Goal: Task Accomplishment & Management: Manage account settings

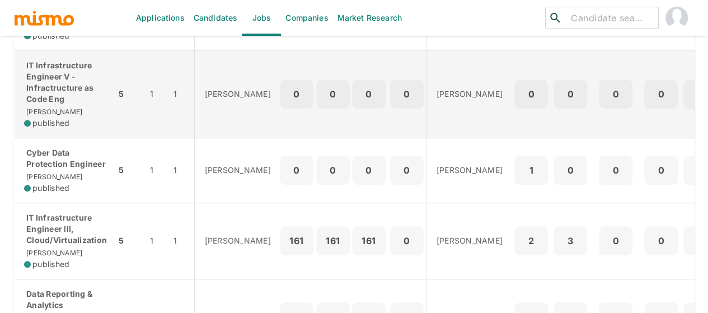
scroll to position [560, 0]
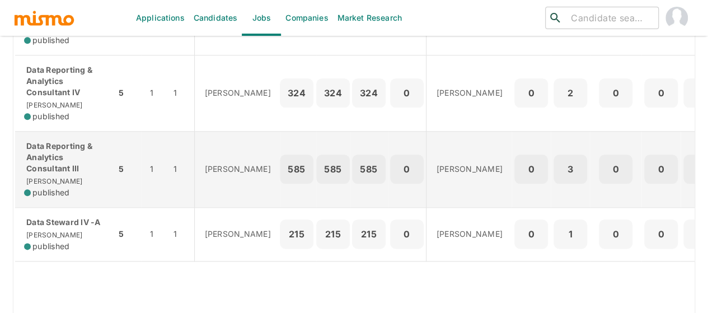
click at [55, 152] on p "Data Reporting & Analytics Consultant III" at bounding box center [65, 158] width 83 height 34
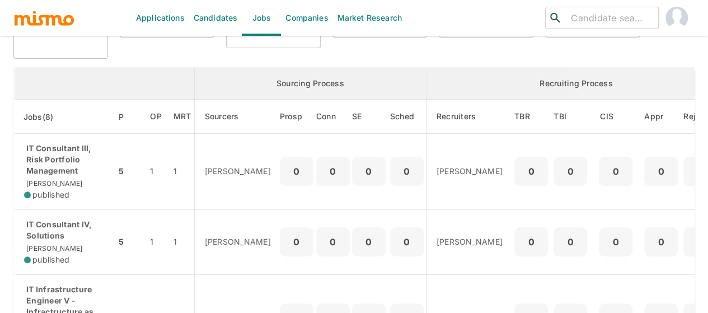
scroll to position [0, 0]
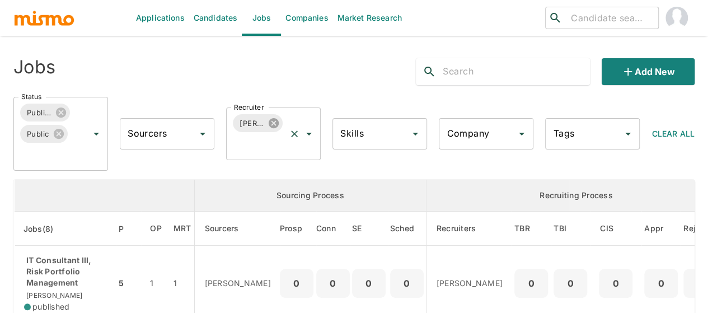
click at [272, 122] on icon at bounding box center [274, 123] width 12 height 12
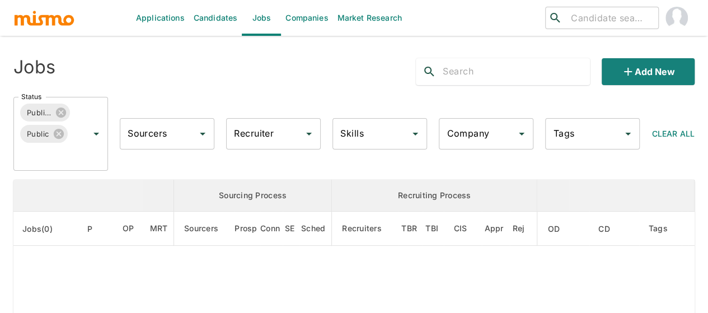
click at [242, 138] on input "Recruiter" at bounding box center [265, 133] width 68 height 21
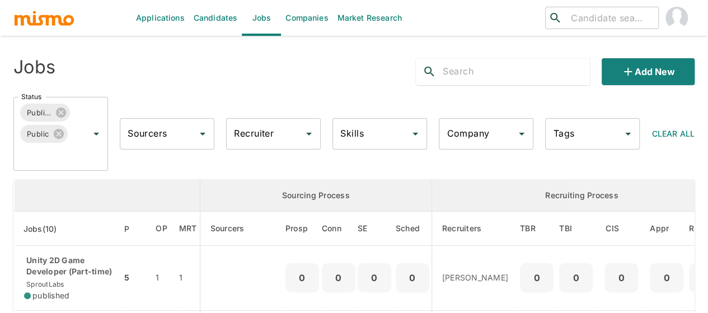
click at [242, 138] on input "Recruiter" at bounding box center [265, 133] width 68 height 21
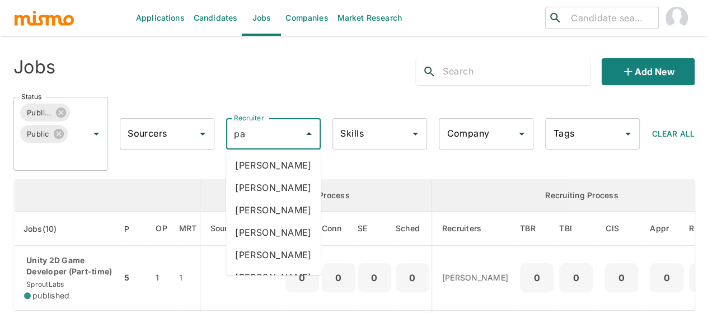
type input "pao"
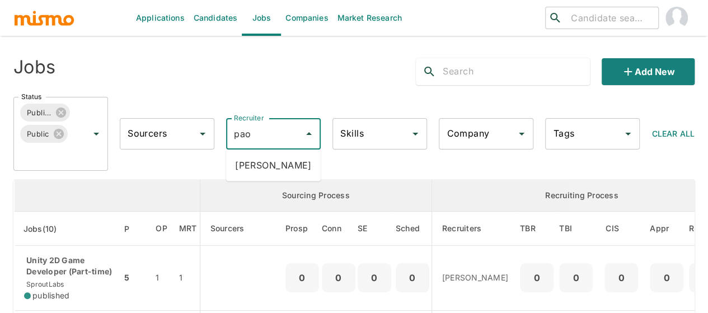
click at [256, 162] on li "Paola Pacheco" at bounding box center [273, 165] width 95 height 22
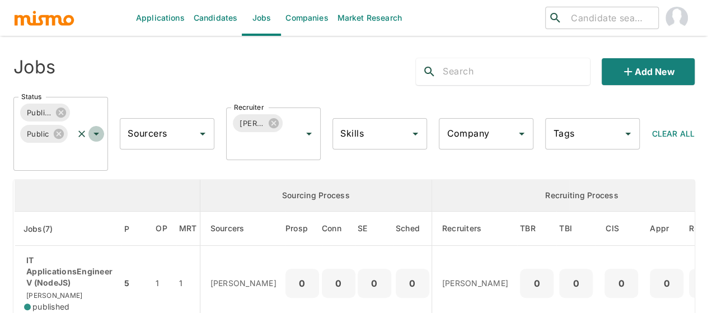
click at [96, 130] on icon "Open" at bounding box center [96, 133] width 13 height 13
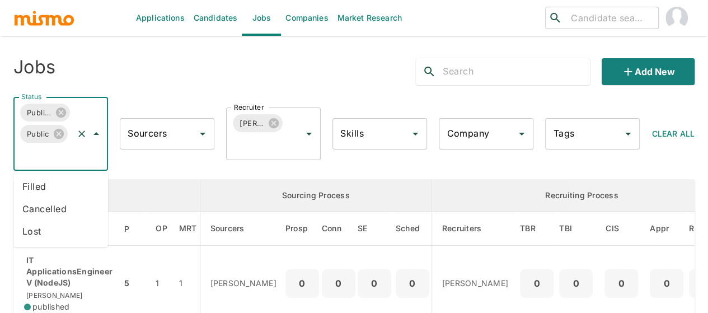
click at [39, 186] on li "Filled" at bounding box center [60, 186] width 95 height 22
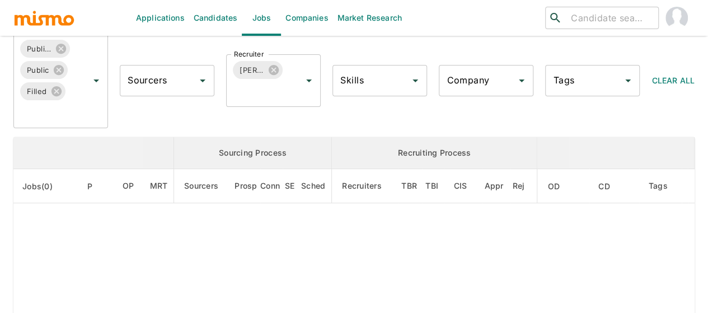
scroll to position [168, 0]
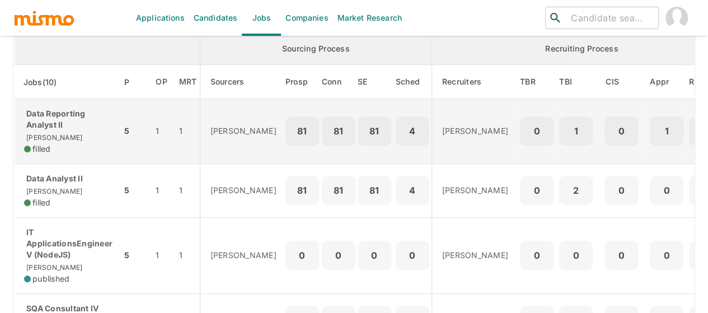
click at [82, 135] on div "Data Reporting Analyst II Kaiser filled" at bounding box center [68, 131] width 88 height 46
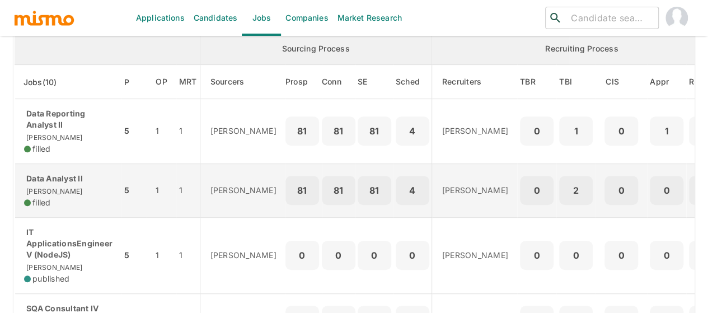
click at [60, 181] on p "Data Analyst II" at bounding box center [68, 178] width 88 height 11
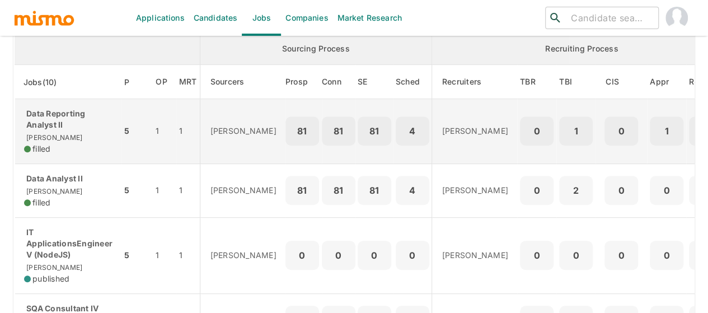
click at [81, 129] on p "Data Reporting Analyst II" at bounding box center [68, 119] width 88 height 22
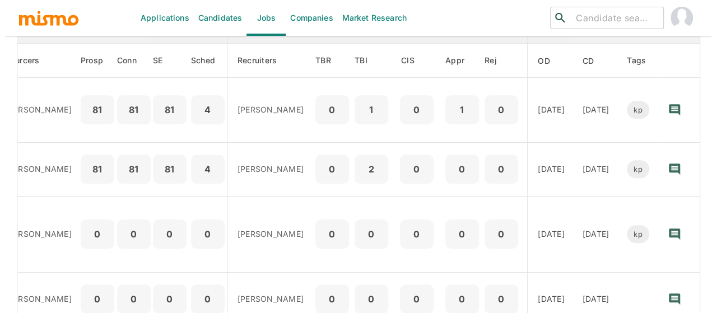
scroll to position [164, 0]
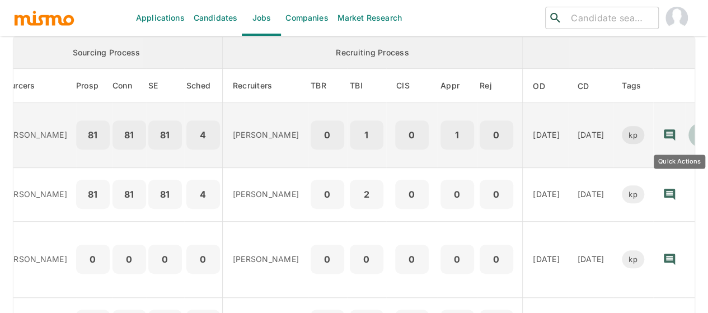
click at [700, 135] on icon "Quick Actions" at bounding box center [701, 135] width 2 height 7
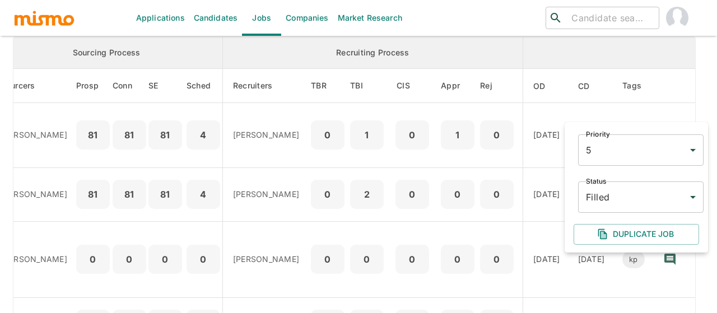
click at [610, 176] on body "Applications Candidates Jobs Companies Market Research ​ ​ Jobs Add new Status …" at bounding box center [358, 6] width 717 height 340
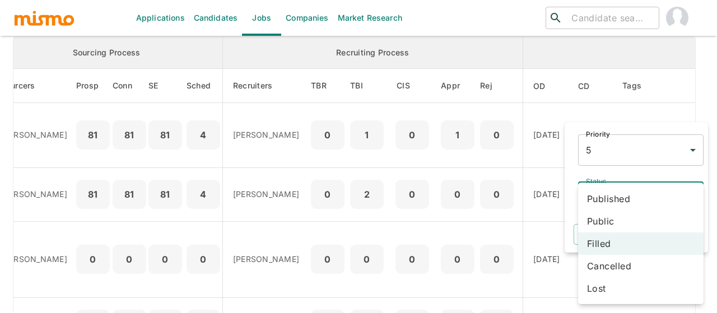
click at [613, 207] on li "Published" at bounding box center [640, 199] width 125 height 22
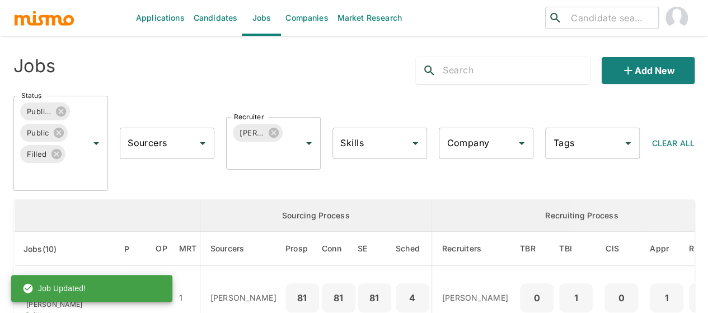
scroll to position [0, 0]
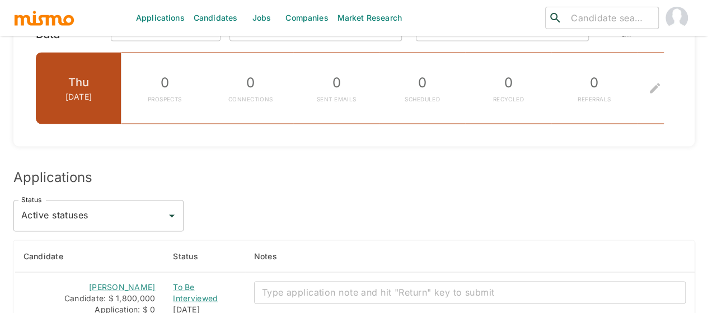
scroll to position [949, 0]
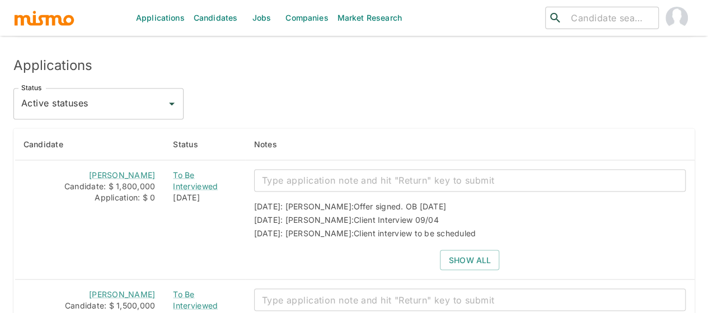
click at [170, 101] on icon "Open" at bounding box center [171, 103] width 13 height 13
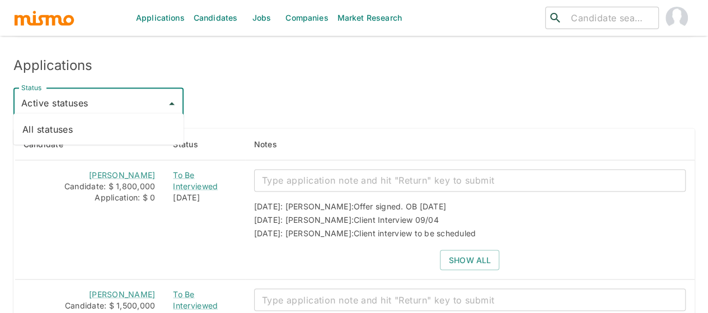
click at [118, 129] on li "All statuses" at bounding box center [98, 129] width 170 height 22
type input "All statuses"
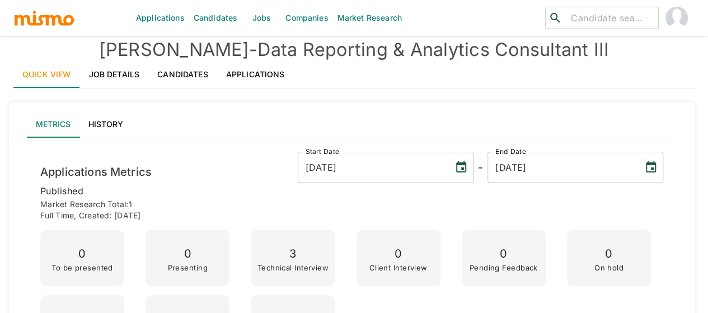
scroll to position [0, 0]
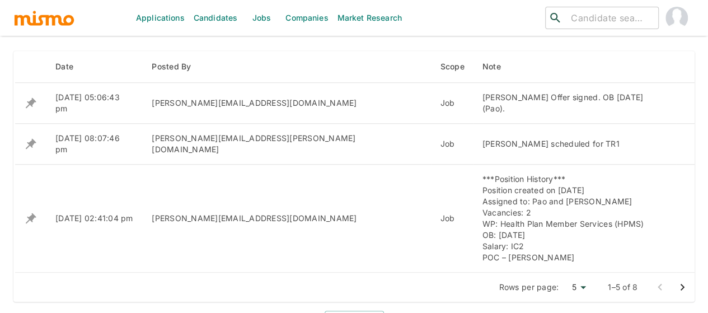
scroll to position [459, 0]
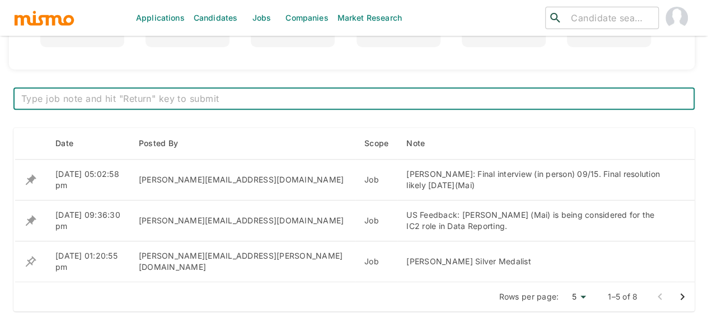
scroll to position [280, 0]
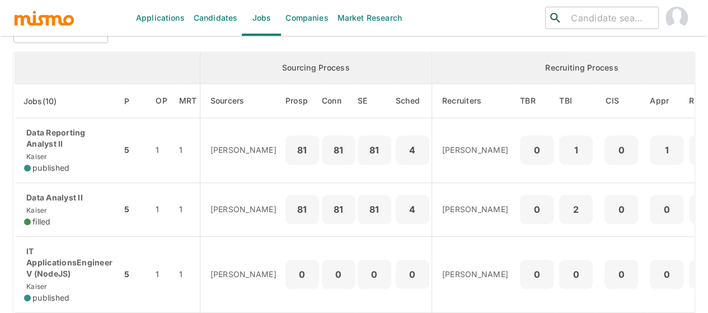
scroll to position [168, 0]
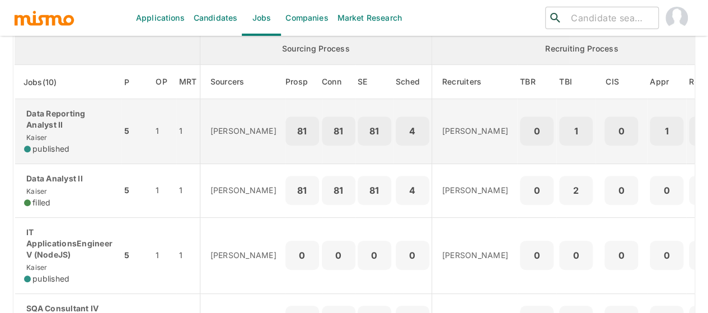
click at [36, 133] on span "Kaiser" at bounding box center [36, 137] width 24 height 8
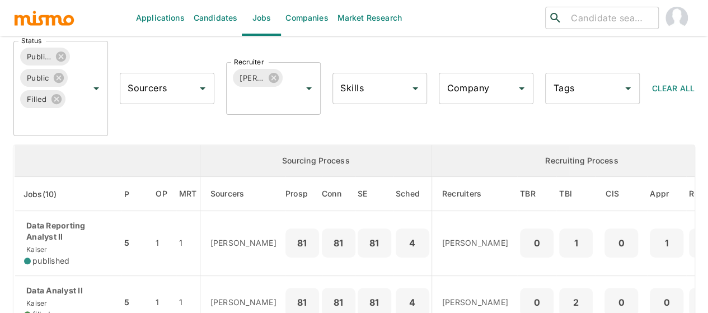
scroll to position [0, 0]
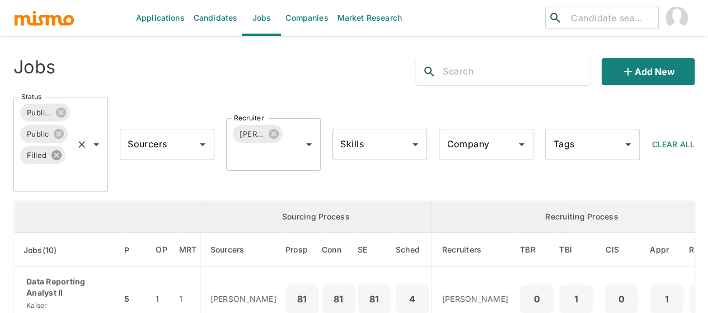
click at [55, 158] on icon at bounding box center [56, 155] width 10 height 10
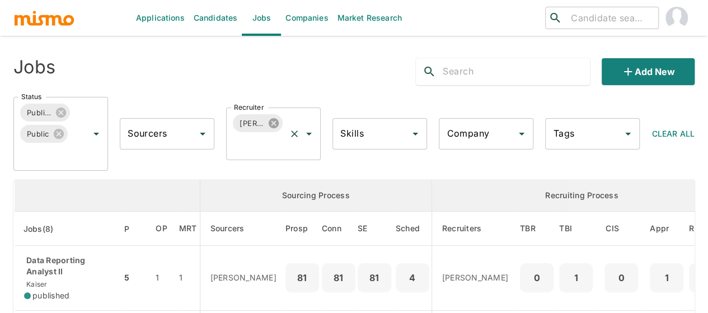
click at [273, 122] on icon at bounding box center [274, 123] width 10 height 10
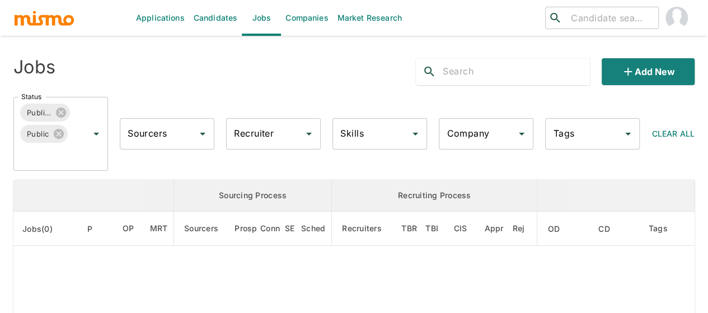
click at [252, 136] on div "Recruiter Recruiter" at bounding box center [273, 133] width 95 height 31
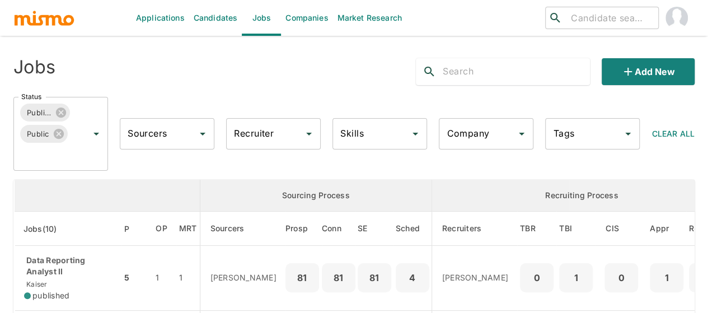
click at [252, 136] on input "Recruiter" at bounding box center [265, 133] width 68 height 21
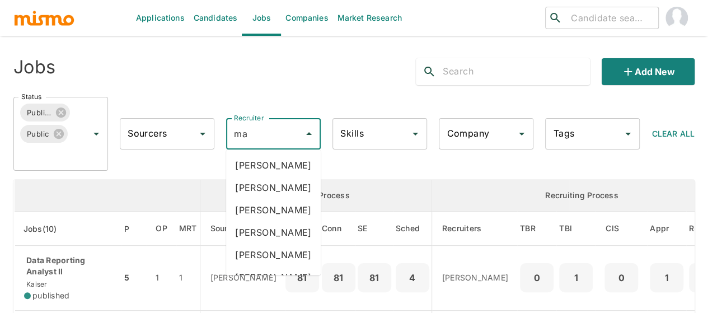
type input "mai"
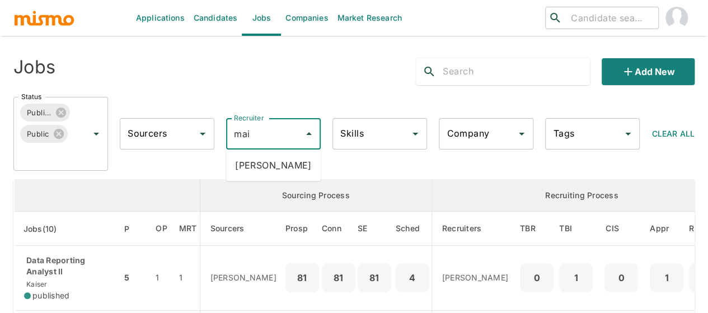
click at [289, 156] on li "Maia Reyes" at bounding box center [273, 165] width 95 height 22
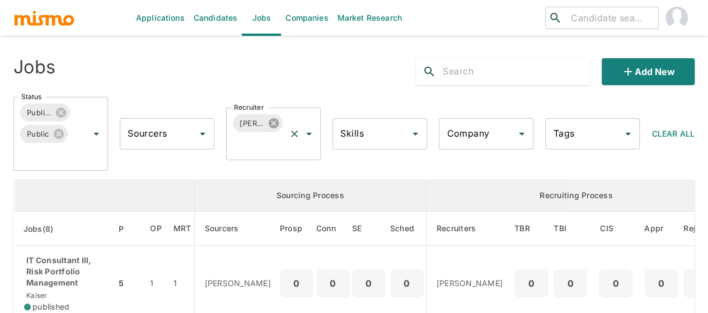
click at [277, 122] on icon at bounding box center [274, 123] width 10 height 10
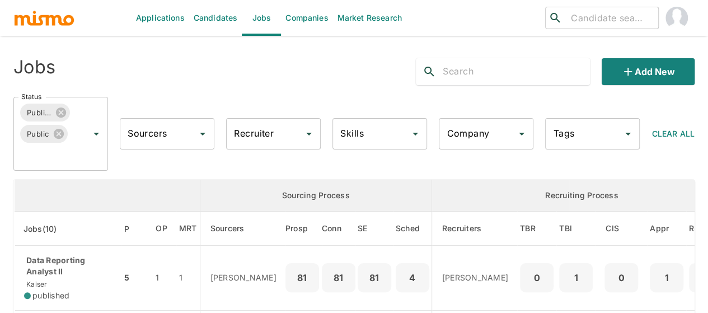
click at [246, 134] on input "Recruiter" at bounding box center [265, 133] width 68 height 21
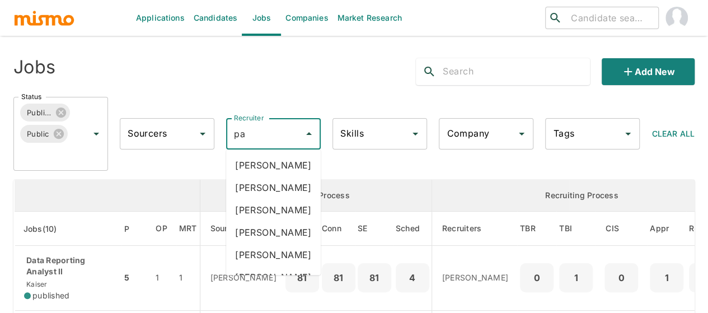
type input "pao"
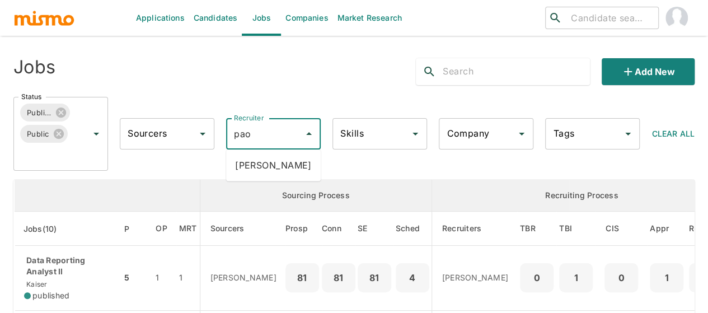
drag, startPoint x: 251, startPoint y: 164, endPoint x: 0, endPoint y: 191, distance: 252.4
click at [251, 164] on li "Paola Pacheco" at bounding box center [273, 165] width 95 height 22
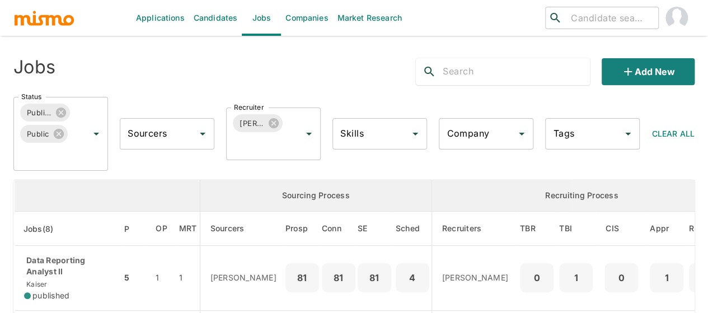
scroll to position [112, 0]
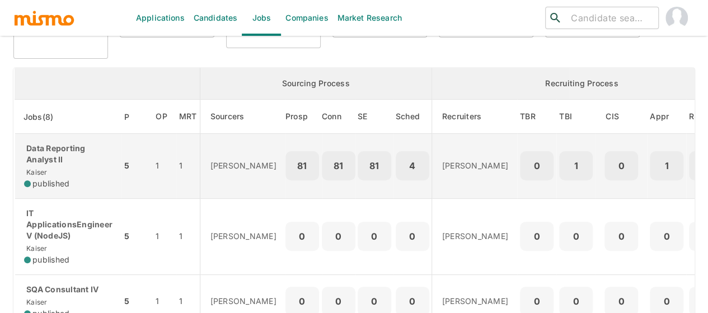
click at [62, 163] on p "Data Reporting Analyst II" at bounding box center [68, 154] width 88 height 22
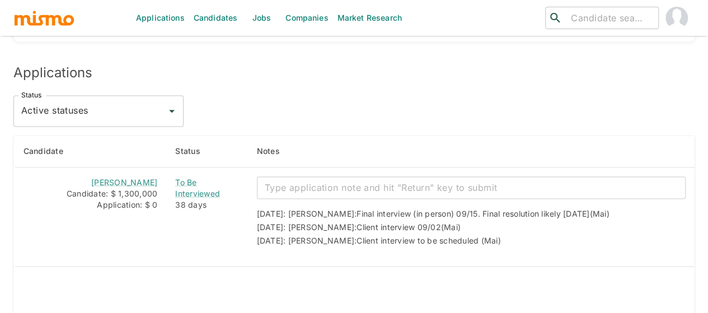
scroll to position [948, 0]
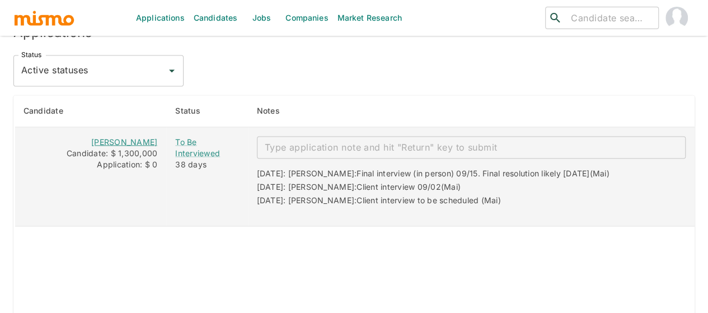
click at [141, 137] on link "MARÍA PAULA CALDERÓN" at bounding box center [124, 142] width 66 height 10
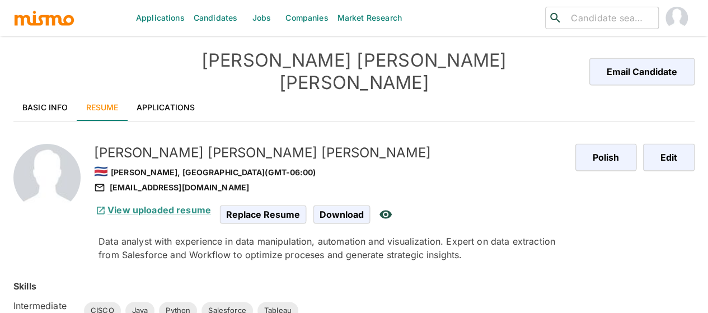
click at [57, 94] on link "Basic Info" at bounding box center [45, 107] width 64 height 27
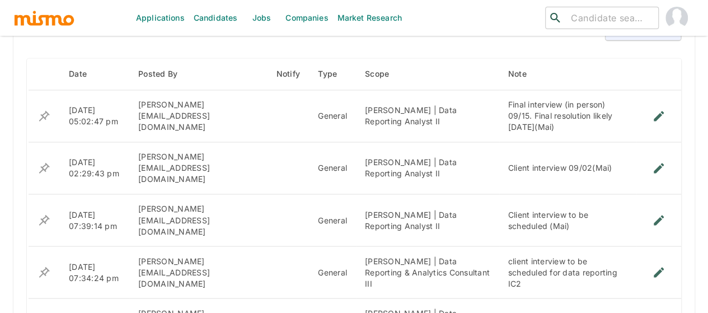
scroll to position [880, 0]
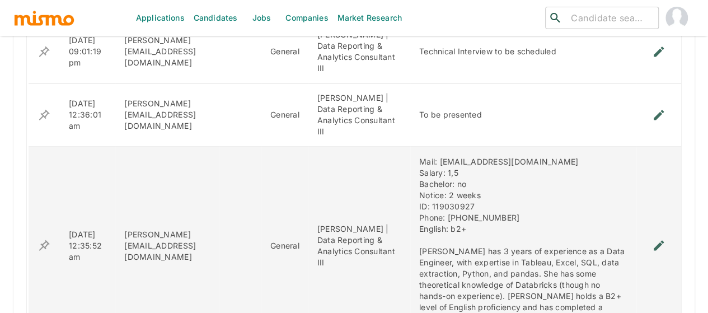
scroll to position [936, 0]
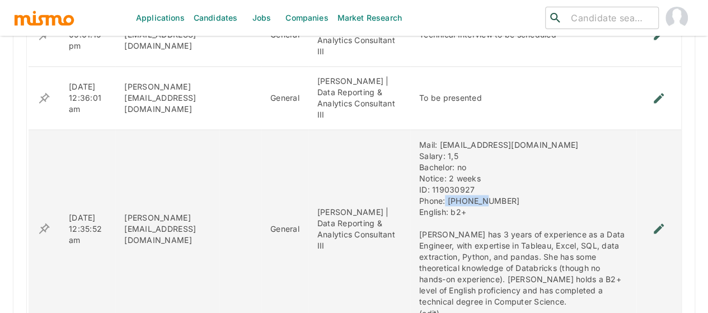
drag, startPoint x: 471, startPoint y: 178, endPoint x: 423, endPoint y: 181, distance: 48.8
click at [423, 181] on div "Mail: mapacarod@gmail.com Salary: 1,5 Bachelor: no Notice: 2 weeks ID: 11903092…" at bounding box center [523, 228] width 208 height 179
copy div "60609955"
drag, startPoint x: 511, startPoint y: 126, endPoint x: 417, endPoint y: 122, distance: 94.2
click at [419, 139] on div "Mail: mapacarod@gmail.com Salary: 1,5 Bachelor: no Notice: 2 weeks ID: 11903092…" at bounding box center [523, 228] width 208 height 179
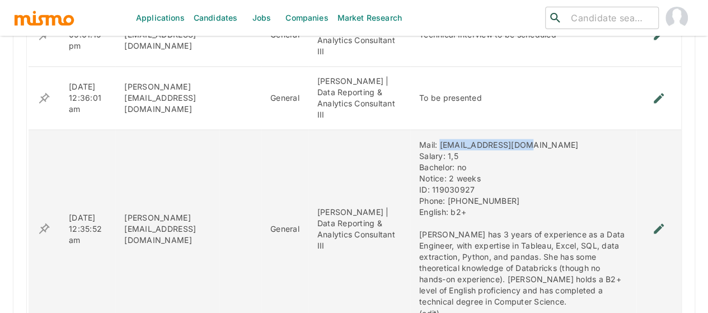
copy div "mapacarod@gmail.com"
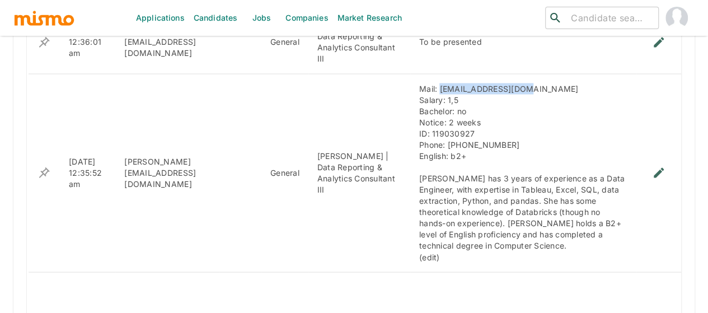
scroll to position [1026, 0]
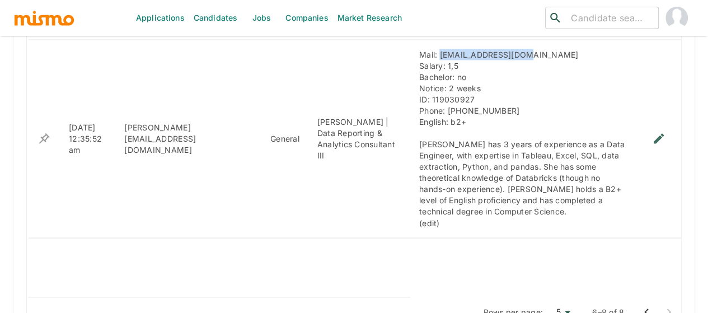
click at [645, 305] on icon "Go to previous page" at bounding box center [646, 311] width 13 height 13
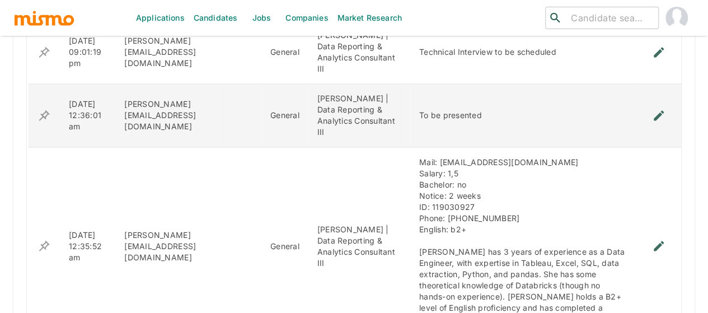
scroll to position [936, 0]
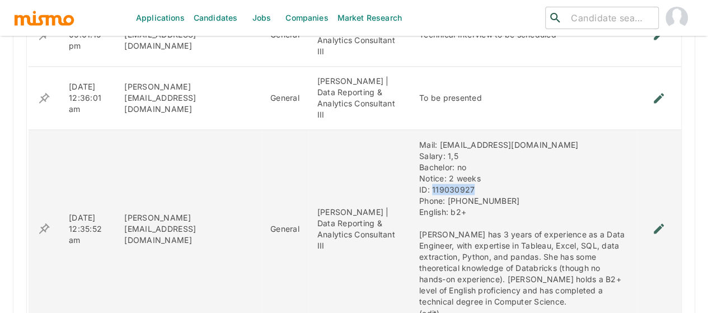
drag, startPoint x: 457, startPoint y: 169, endPoint x: 407, endPoint y: 169, distance: 50.4
click at [419, 169] on div "Mail: mapacarod@gmail.com Salary: 1,5 Bachelor: no Notice: 2 weeks ID: 11903092…" at bounding box center [523, 228] width 208 height 179
copy div "119030927"
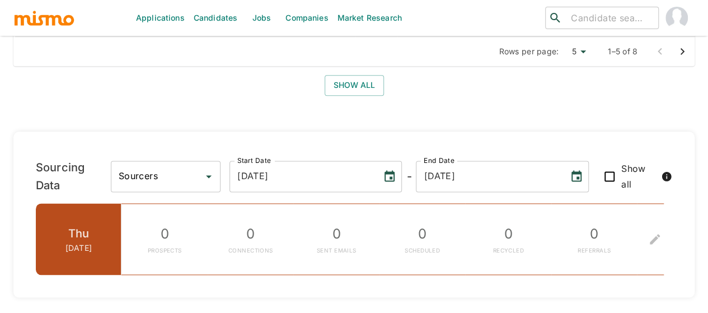
scroll to position [571, 0]
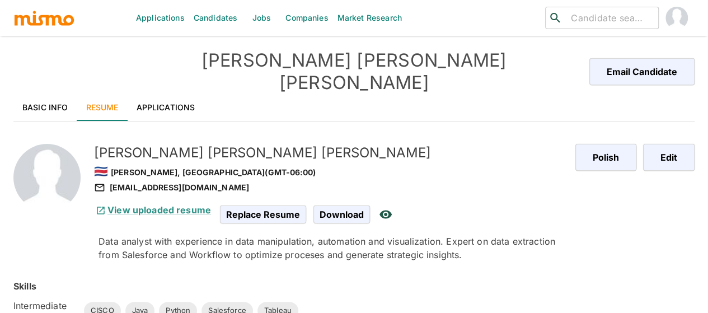
click at [46, 94] on link "Basic Info" at bounding box center [45, 107] width 64 height 27
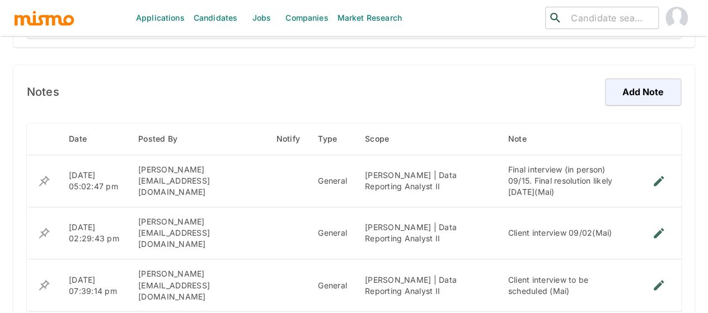
scroll to position [880, 0]
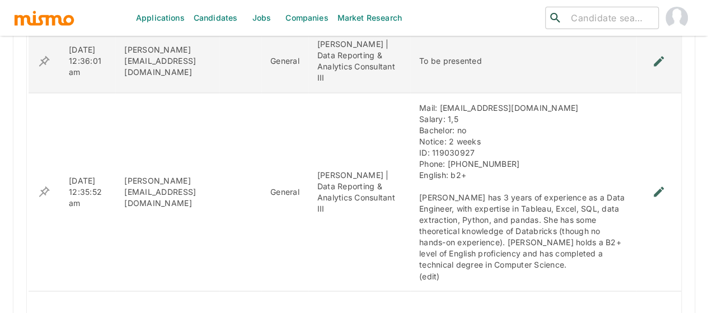
scroll to position [992, 0]
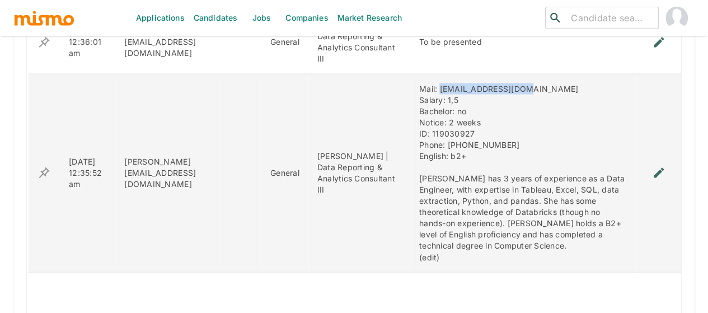
drag, startPoint x: 505, startPoint y: 67, endPoint x: 417, endPoint y: 67, distance: 87.4
click at [419, 83] on div "Mail: mapacarod@gmail.com Salary: 1,5 Bachelor: no Notice: 2 weeks ID: 11903092…" at bounding box center [523, 172] width 208 height 179
copy div "mapacarod@gmail.com"
drag, startPoint x: 452, startPoint y: 111, endPoint x: 409, endPoint y: 115, distance: 42.7
click at [419, 115] on div "Mail: mapacarod@gmail.com Salary: 1,5 Bachelor: no Notice: 2 weeks ID: 11903092…" at bounding box center [523, 172] width 208 height 179
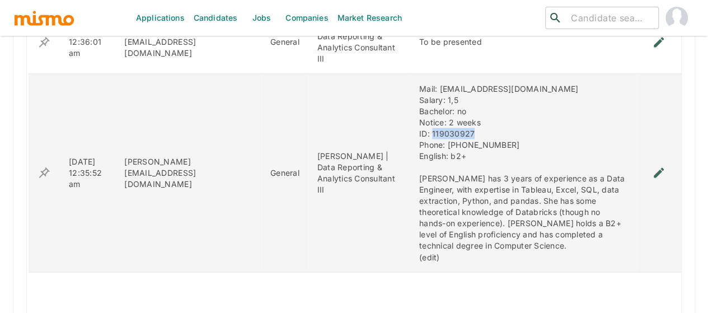
copy div "119030927"
drag, startPoint x: 475, startPoint y: 122, endPoint x: 424, endPoint y: 120, distance: 51.0
click at [424, 120] on div "Mail: mapacarod@gmail.com Salary: 1,5 Bachelor: no Notice: 2 weeks ID: 11903092…" at bounding box center [523, 172] width 208 height 179
copy div "60609955"
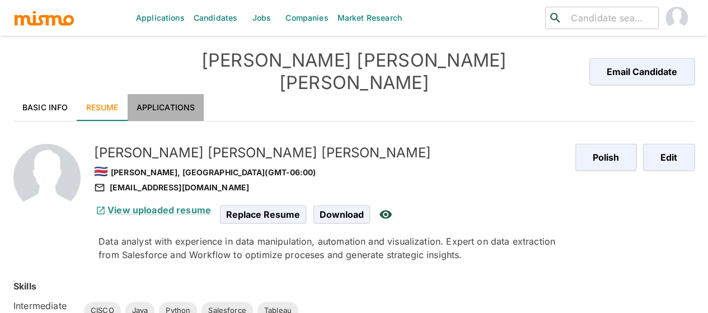
click at [165, 94] on link "Applications" at bounding box center [166, 107] width 77 height 27
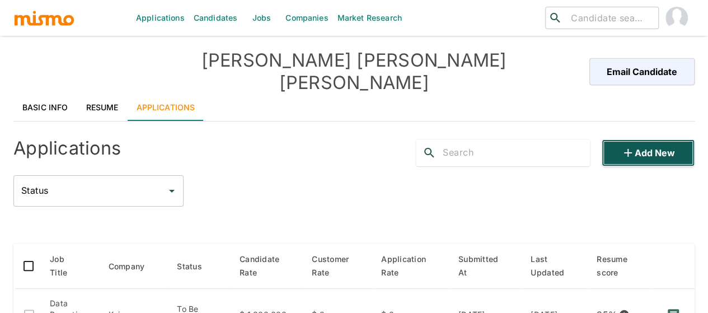
click at [638, 139] on button "Add new" at bounding box center [648, 152] width 93 height 27
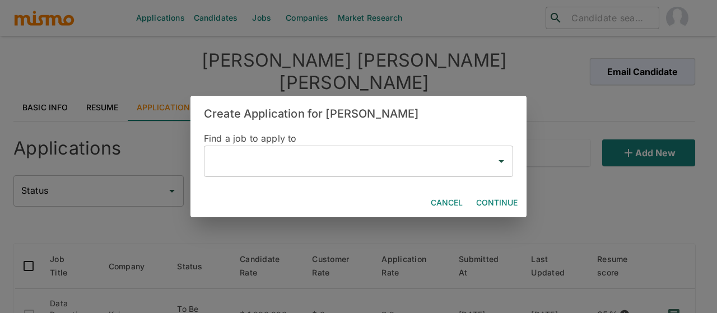
click at [267, 161] on input "text" at bounding box center [350, 161] width 282 height 21
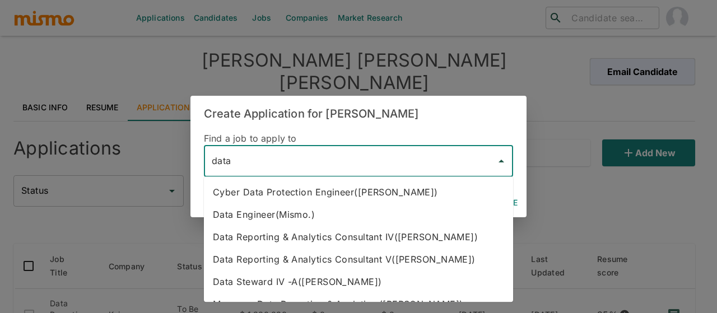
type input "data"
click at [209, 70] on div "Create Application for MARÍA PAULA CALDERÓN Find a job to apply to ​ Cancel Con…" at bounding box center [358, 156] width 717 height 313
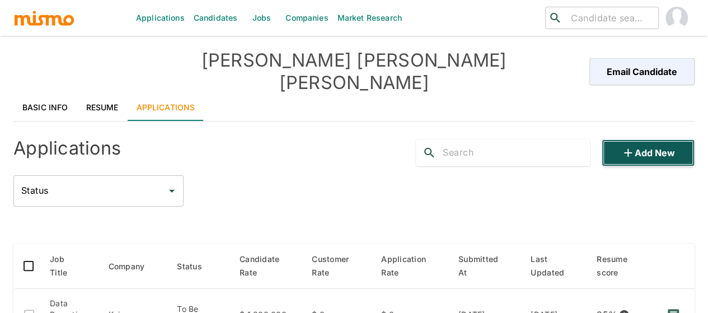
click at [657, 139] on button "Add new" at bounding box center [648, 152] width 93 height 27
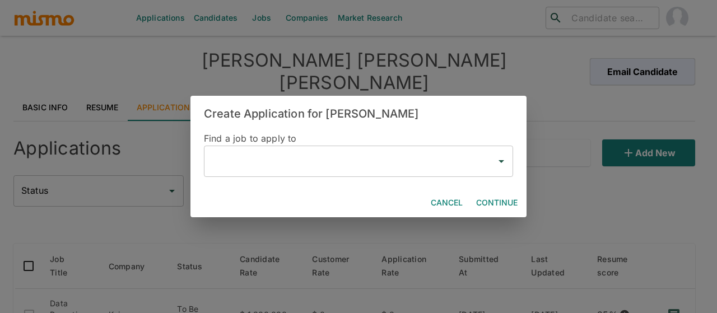
click at [283, 152] on input "text" at bounding box center [350, 161] width 282 height 21
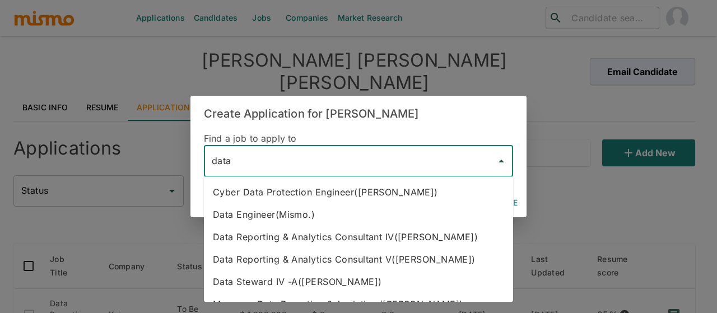
type input "data"
click at [150, 139] on div "Create Application for MARÍA PAULA CALDERÓN Find a job to apply to ​ Cancel Con…" at bounding box center [358, 156] width 717 height 313
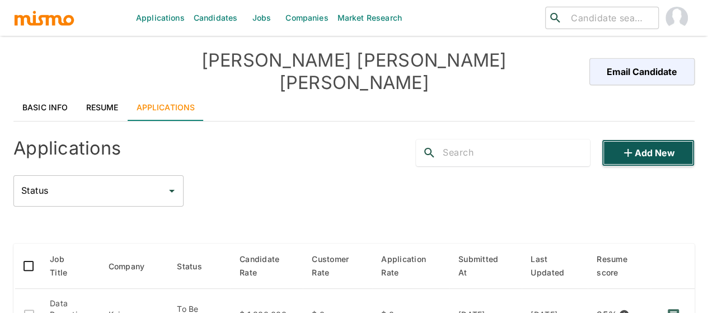
click at [663, 139] on button "Add new" at bounding box center [648, 152] width 93 height 27
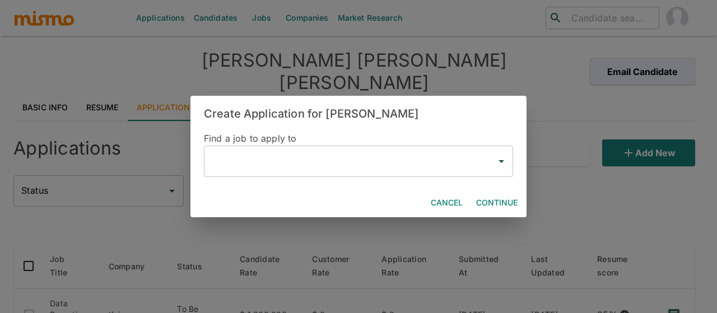
click at [248, 167] on input "text" at bounding box center [350, 161] width 282 height 21
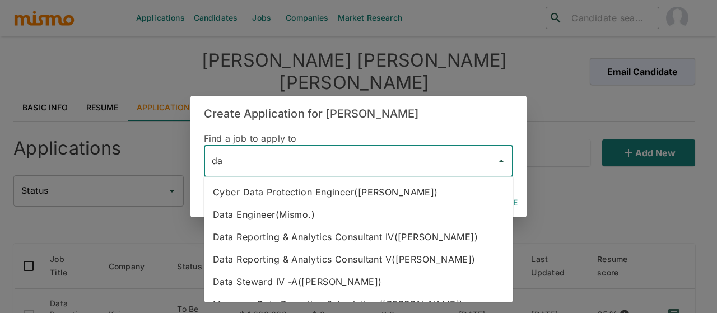
type input "d"
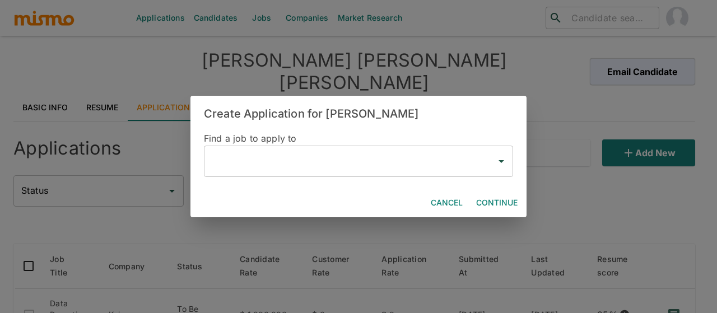
click at [147, 115] on div "Create Application for MARÍA PAULA CALDERÓN Find a job to apply to ​ Cancel Con…" at bounding box center [358, 156] width 717 height 313
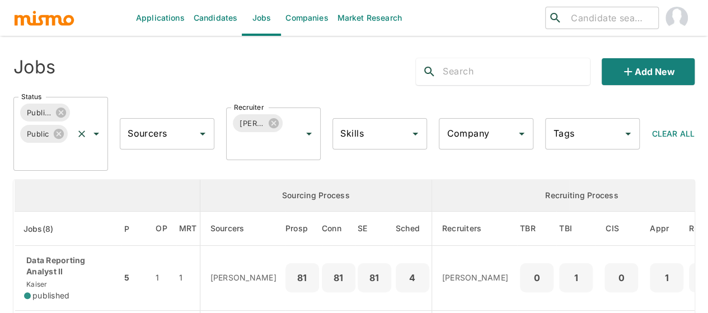
click at [96, 137] on icon "Open" at bounding box center [96, 133] width 13 height 13
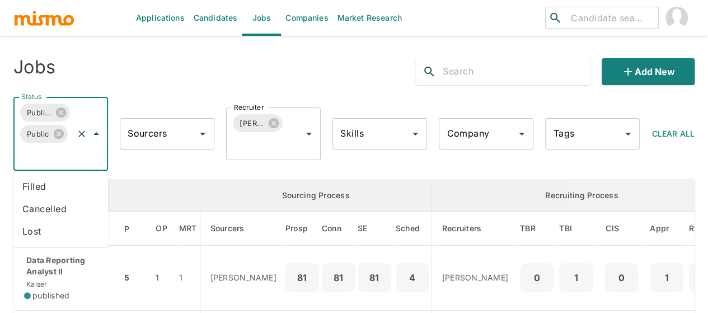
click at [50, 179] on li "Filled" at bounding box center [60, 186] width 95 height 22
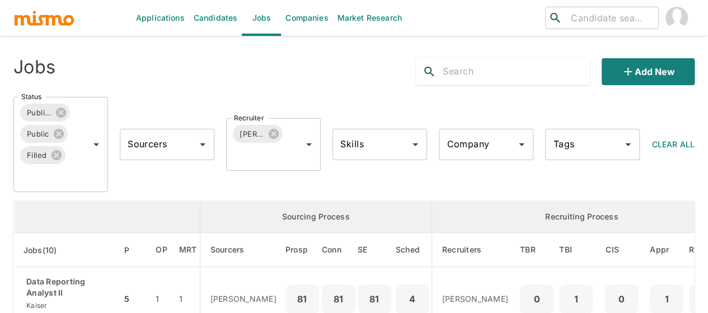
scroll to position [224, 0]
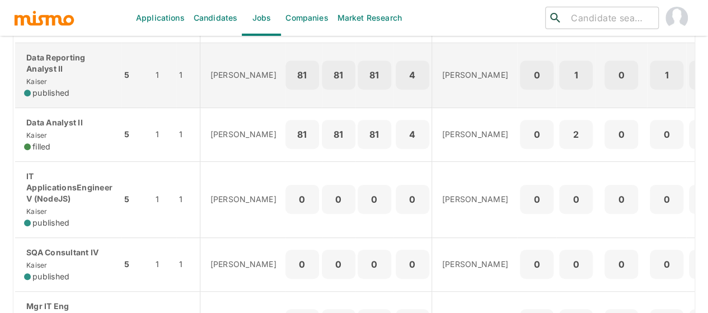
click at [61, 69] on p "Data Reporting Analyst II" at bounding box center [68, 63] width 88 height 22
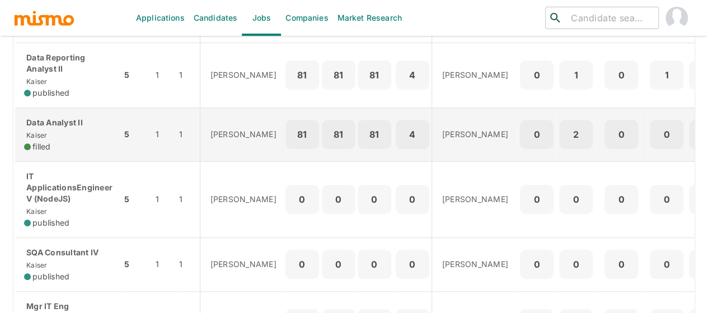
click at [59, 130] on div "Data Analyst II [PERSON_NAME] filled" at bounding box center [68, 134] width 88 height 35
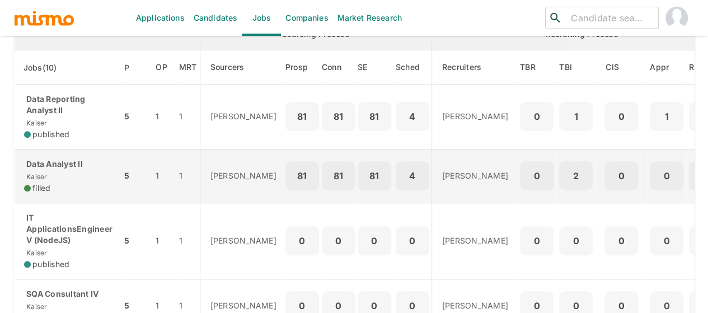
scroll to position [168, 0]
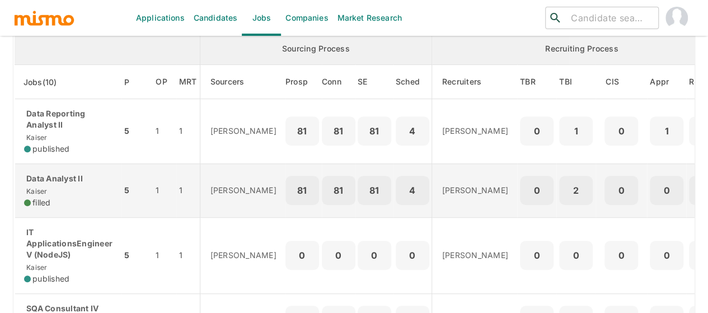
click at [58, 173] on p "Data Analyst II" at bounding box center [68, 178] width 88 height 11
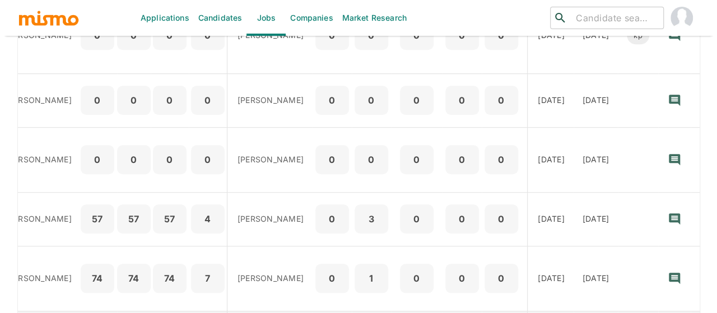
scroll to position [164, 0]
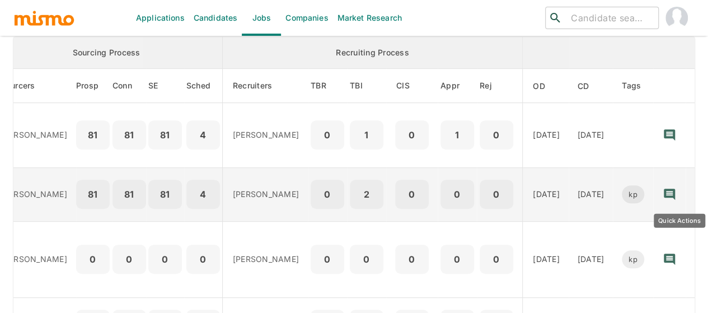
click at [695, 192] on icon "Quick Actions" at bounding box center [700, 194] width 11 height 11
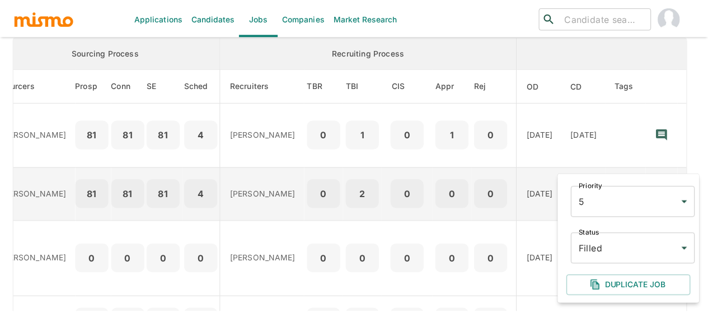
scroll to position [0, 209]
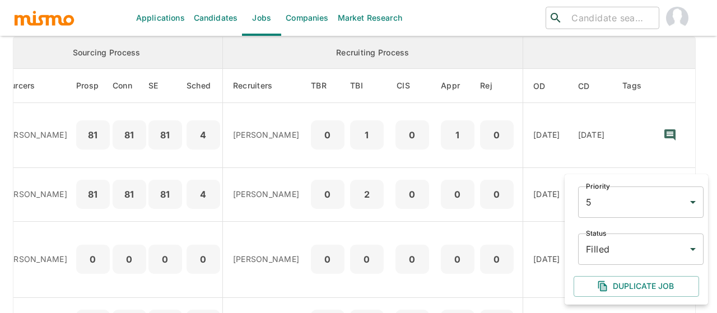
click at [608, 176] on body "Applications Candidates Jobs Companies Market Research ​ ​ Jobs Add new Status …" at bounding box center [358, 6] width 717 height 340
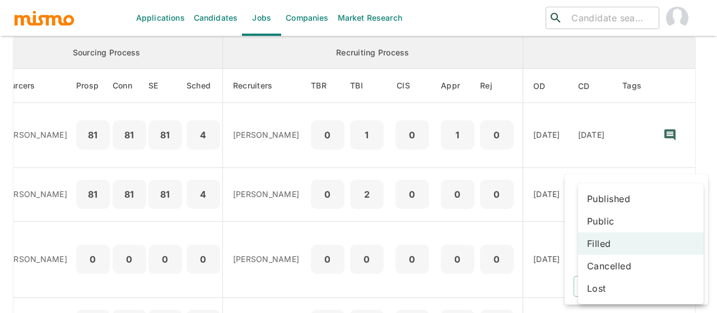
click at [613, 194] on li "Published" at bounding box center [640, 199] width 125 height 22
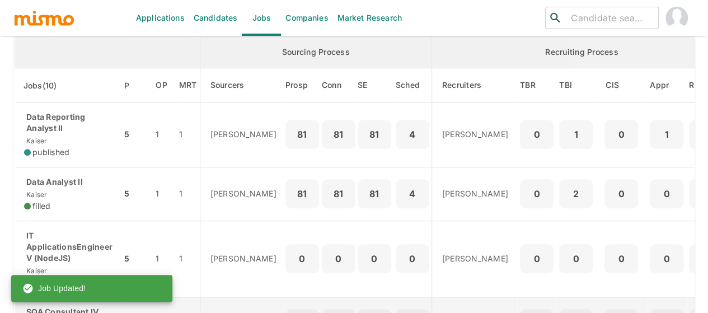
scroll to position [164, 0]
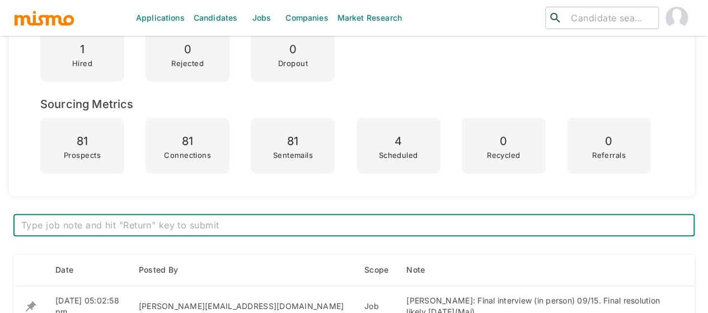
scroll to position [392, 0]
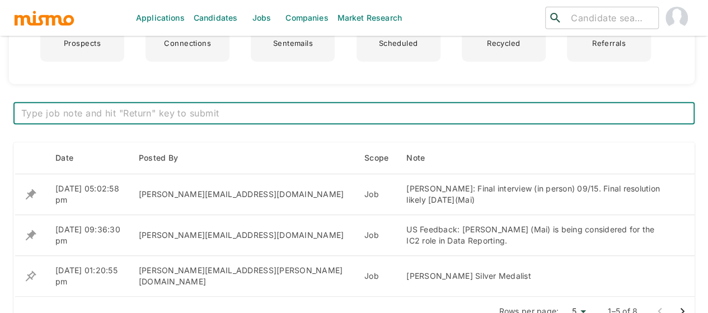
click at [221, 111] on textarea at bounding box center [354, 113] width 666 height 13
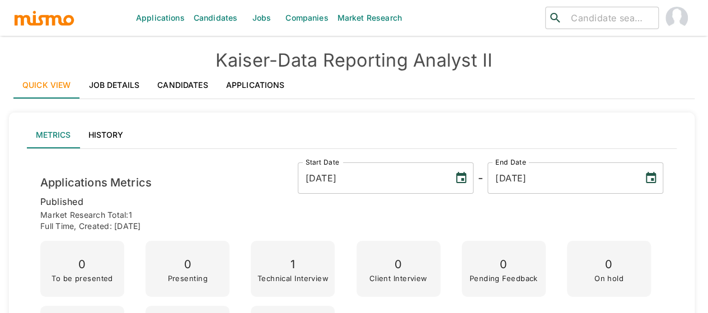
scroll to position [280, 0]
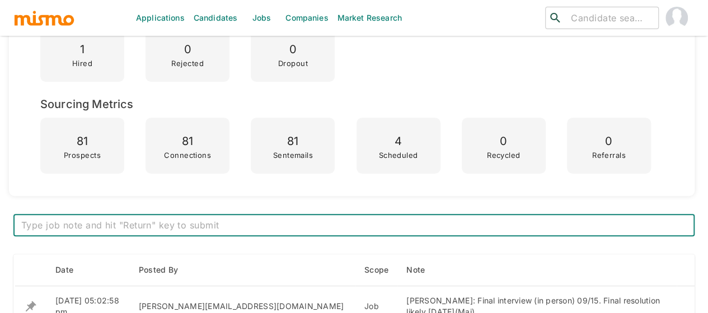
paste textarea "[PERSON_NAME] Offer signed. OB [DATE] (Pao)."
type textarea "[PERSON_NAME] Offer signed. OB [DATE] (Pao)."
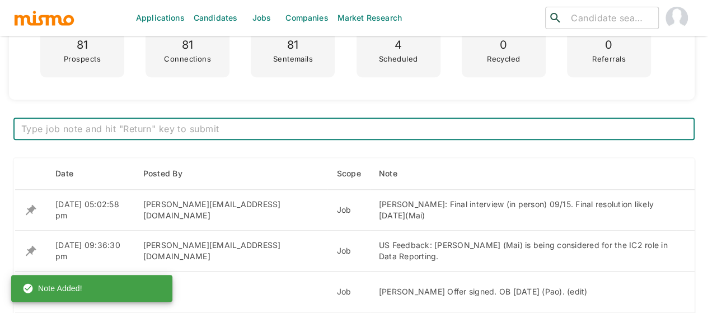
scroll to position [392, 0]
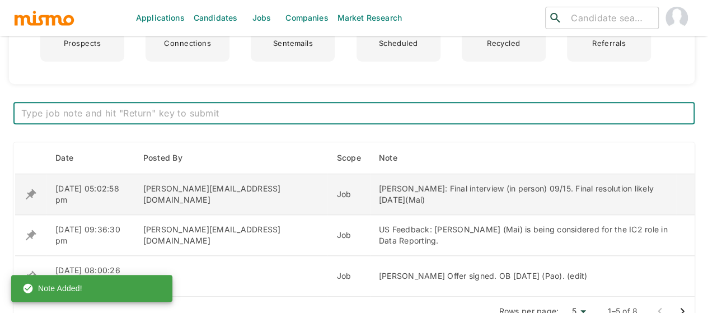
click at [29, 188] on icon "enhanced table" at bounding box center [30, 194] width 13 height 13
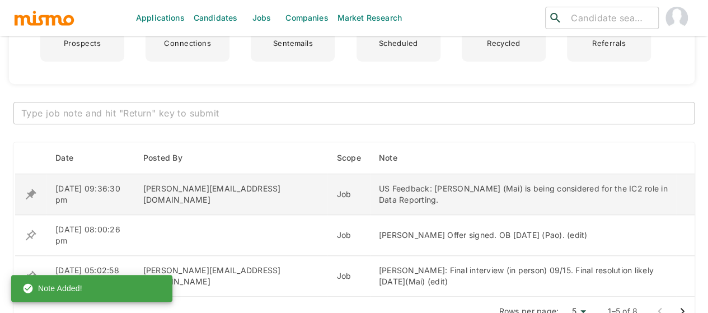
click at [30, 194] on icon "enhanced table" at bounding box center [31, 194] width 11 height 11
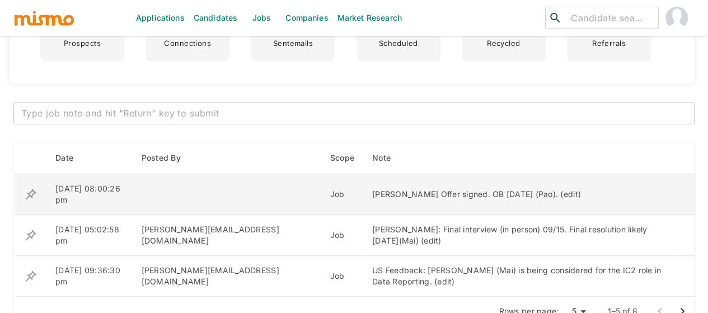
click at [30, 189] on icon "enhanced table" at bounding box center [30, 194] width 13 height 13
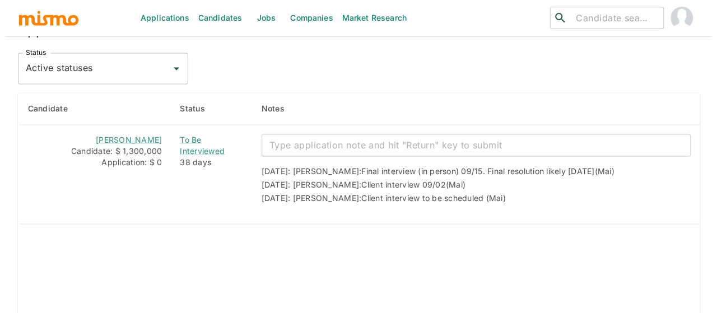
scroll to position [952, 0]
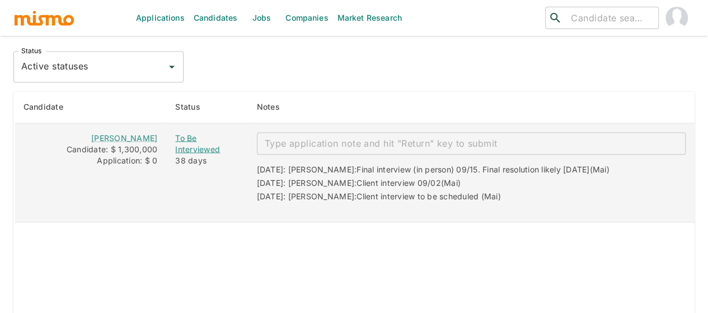
click at [198, 133] on div "To Be Interviewed" at bounding box center [206, 143] width 63 height 22
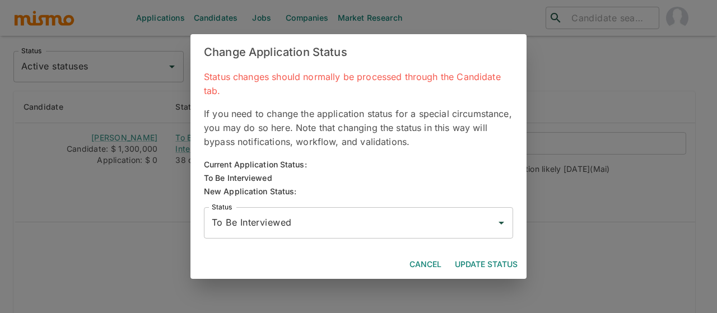
click at [301, 222] on input "To Be Interviewed" at bounding box center [350, 222] width 282 height 21
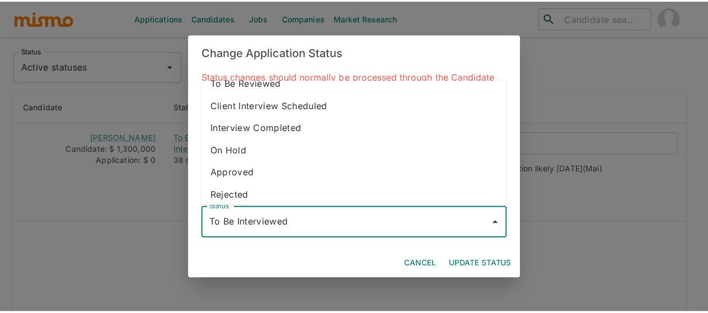
scroll to position [63, 0]
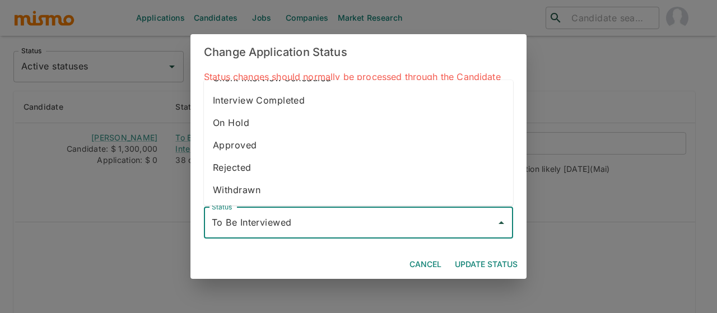
click at [246, 160] on li "Rejected" at bounding box center [358, 167] width 309 height 22
type input "Rejected"
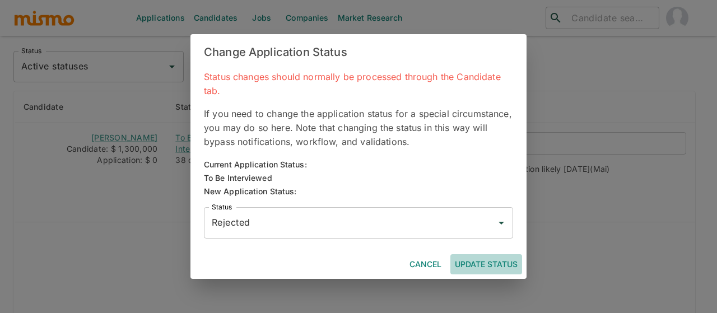
click at [470, 260] on button "Update Status" at bounding box center [486, 264] width 72 height 21
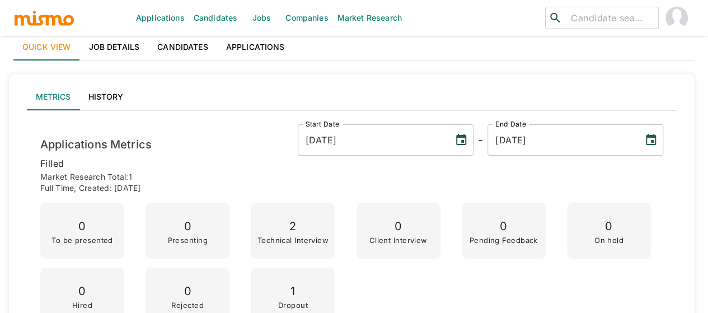
scroll to position [56, 0]
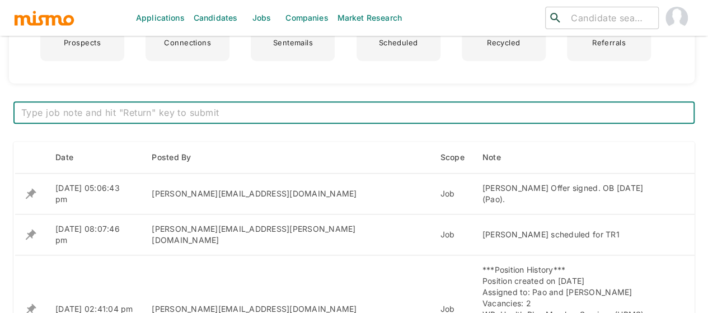
scroll to position [448, 0]
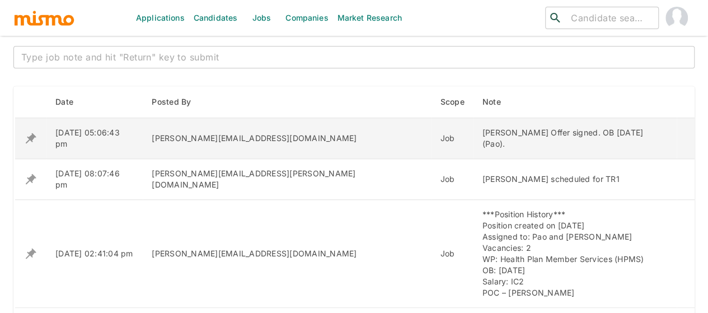
drag, startPoint x: 618, startPoint y: 133, endPoint x: 403, endPoint y: 132, distance: 215.6
click at [474, 132] on td "Pedro Paniagua Offer signed. OB October 20th (Pao)." at bounding box center [575, 138] width 203 height 41
copy div "Pedro Paniagua Offer signed. OB October 20th (Pao)."
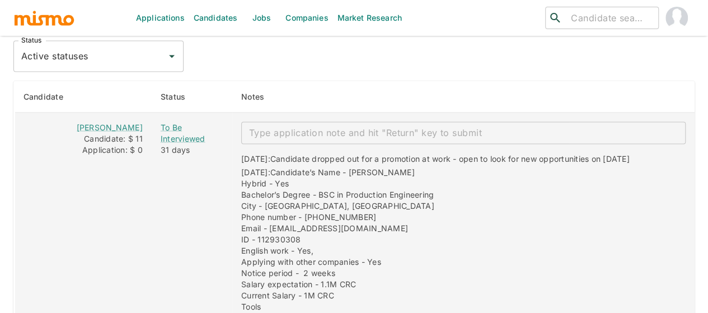
scroll to position [952, 0]
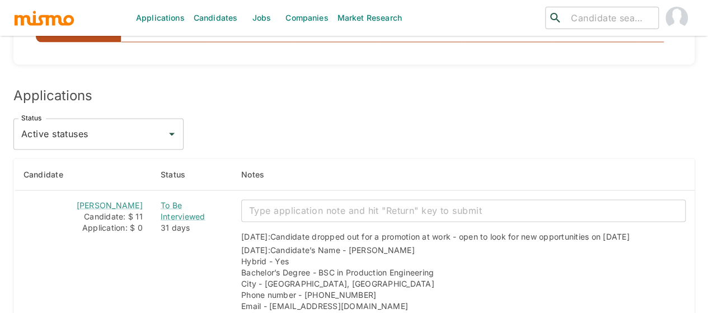
click at [127, 123] on input "Active statuses" at bounding box center [89, 133] width 143 height 21
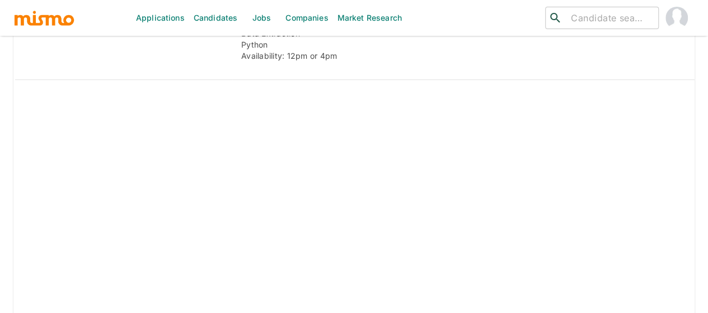
scroll to position [1675, 0]
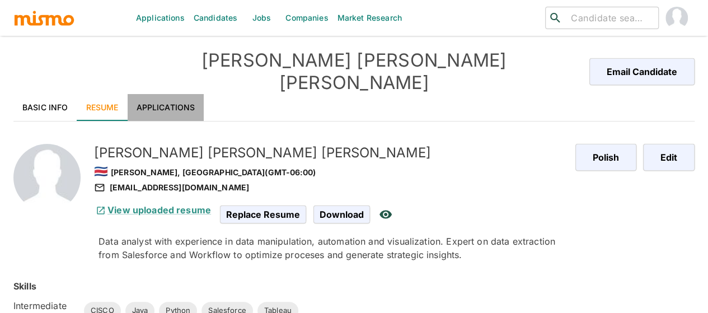
click at [161, 94] on link "Applications" at bounding box center [166, 107] width 77 height 27
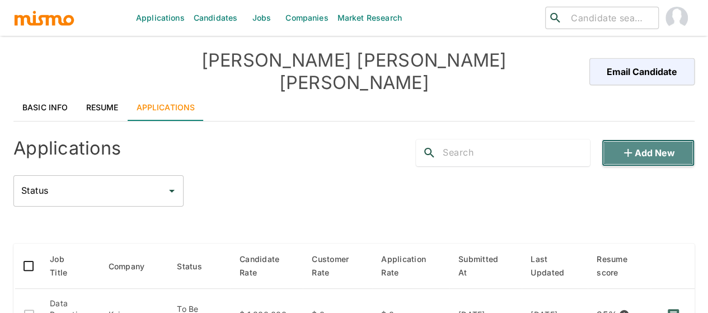
click at [638, 141] on button "Add new" at bounding box center [648, 152] width 93 height 27
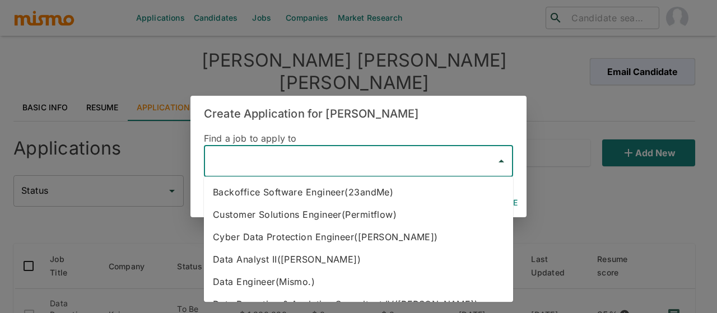
click at [262, 160] on input "text" at bounding box center [350, 161] width 282 height 21
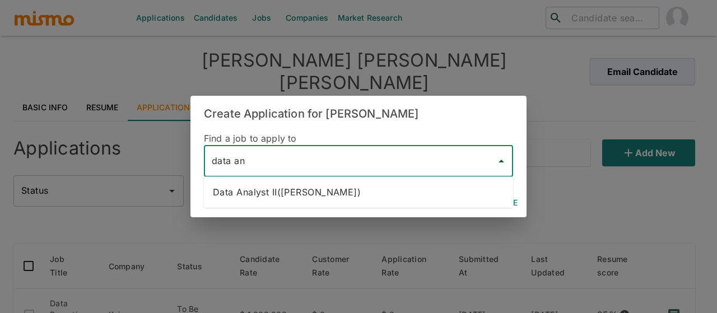
click at [272, 195] on li "Data Analyst II(Kaiser)" at bounding box center [358, 192] width 309 height 22
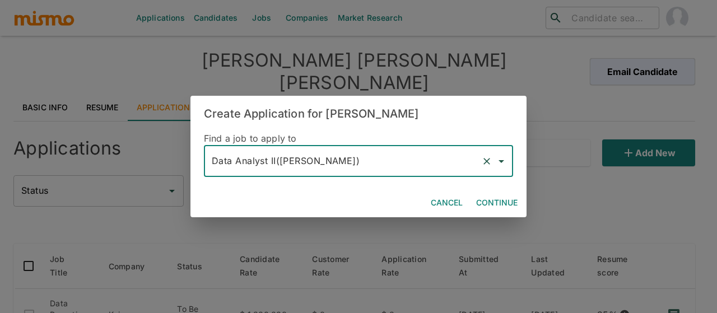
type input "Data Analyst II(Kaiser)"
drag, startPoint x: 489, startPoint y: 200, endPoint x: 470, endPoint y: 199, distance: 19.1
click at [490, 199] on button "Continue" at bounding box center [496, 203] width 50 height 21
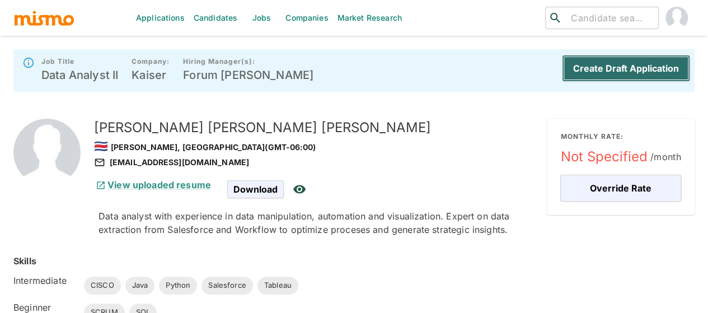
drag, startPoint x: 636, startPoint y: 69, endPoint x: 491, endPoint y: 76, distance: 144.7
click at [636, 68] on button "Create Draft Application" at bounding box center [626, 68] width 128 height 27
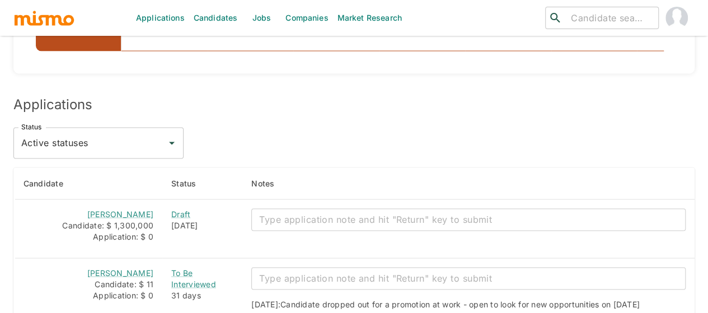
scroll to position [1008, 0]
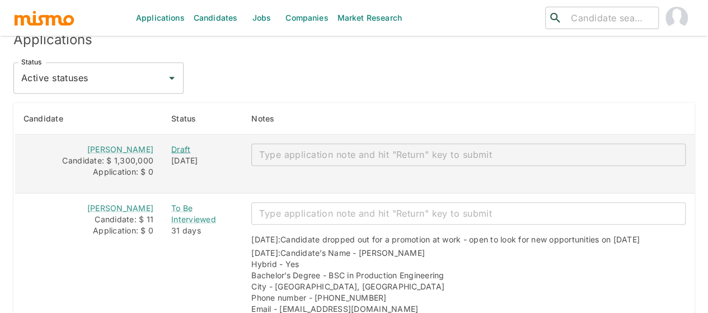
click at [177, 143] on div "Draft" at bounding box center [202, 148] width 62 height 11
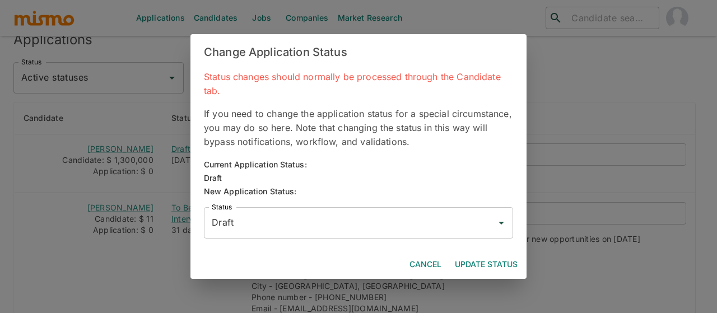
click at [265, 217] on input "Draft" at bounding box center [350, 222] width 282 height 21
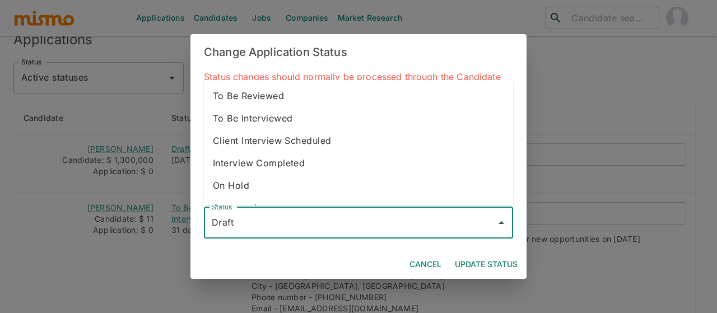
click at [270, 116] on li "To Be Interviewed" at bounding box center [358, 118] width 309 height 22
type input "To Be Interviewed"
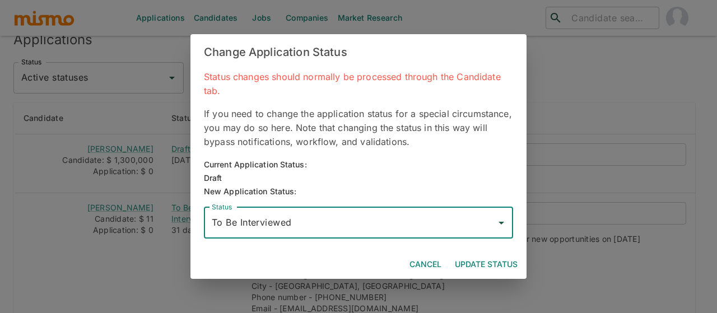
click at [471, 262] on button "Update Status" at bounding box center [486, 264] width 72 height 21
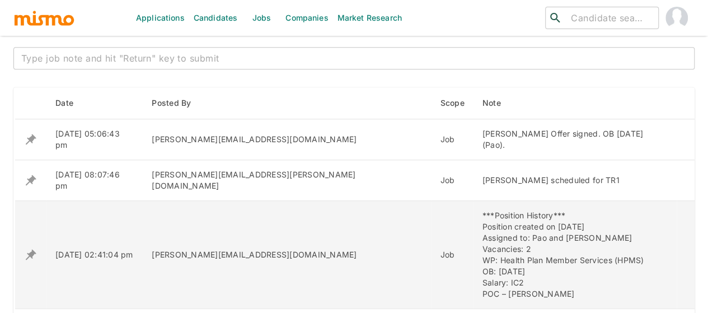
scroll to position [448, 0]
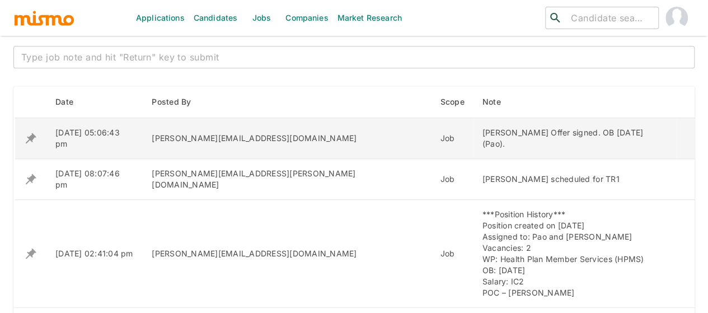
click at [24, 132] on icon "enhanced table" at bounding box center [30, 138] width 13 height 13
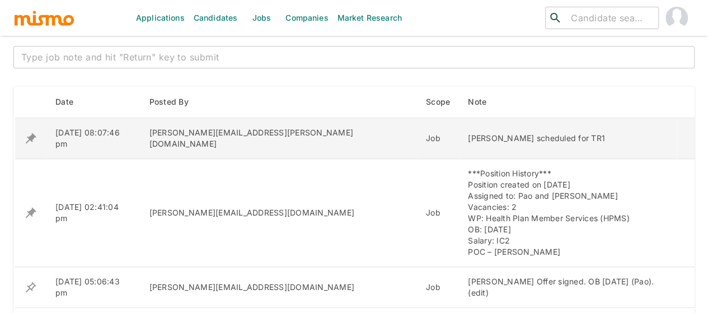
click at [31, 133] on icon "enhanced table" at bounding box center [31, 138] width 11 height 11
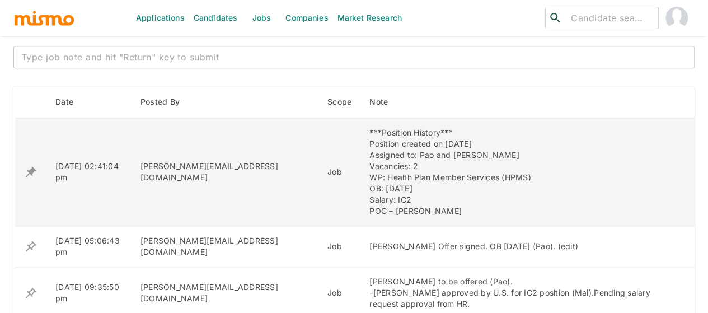
scroll to position [560, 0]
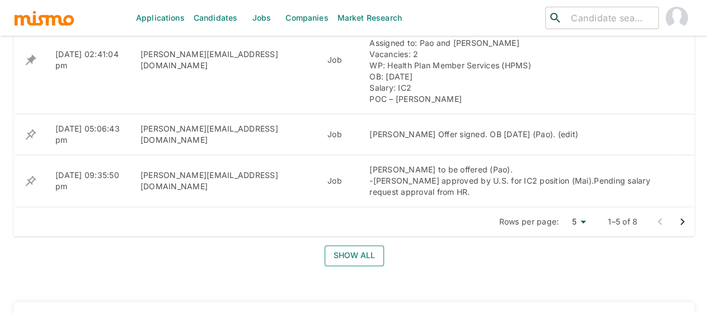
click at [347, 253] on button "Show all" at bounding box center [354, 255] width 59 height 21
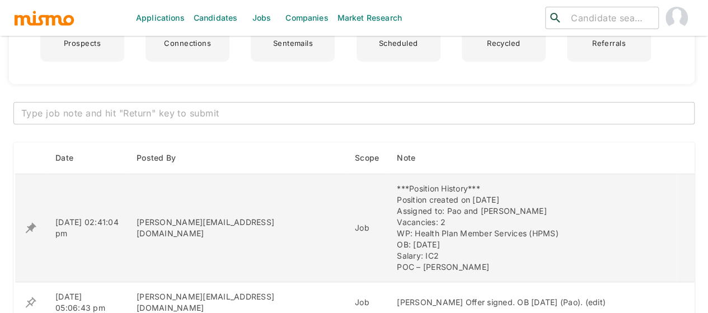
scroll to position [392, 0]
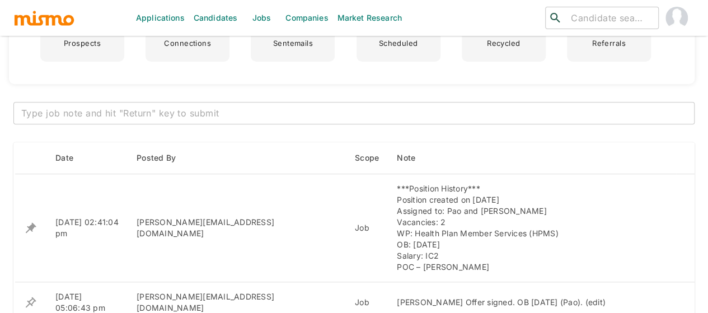
click at [121, 111] on textarea at bounding box center [354, 113] width 666 height 13
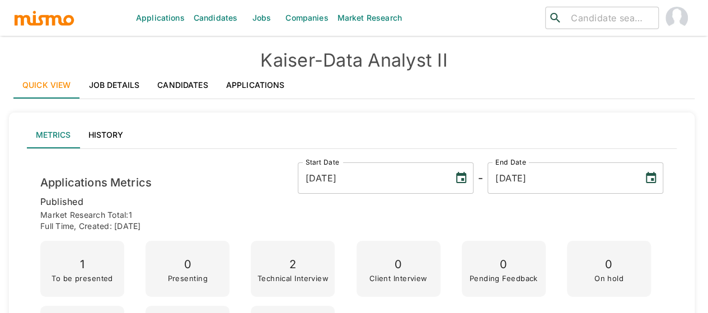
scroll to position [224, 0]
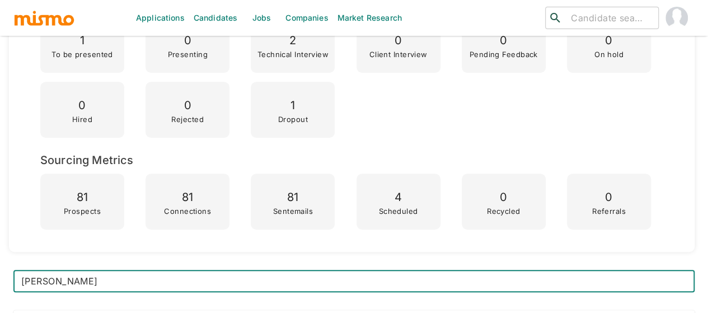
click at [99, 281] on textarea "Paula Calderon" at bounding box center [354, 281] width 666 height 13
paste textarea "Offer signed. OB October 20th"
type textarea "[PERSON_NAME] : Offer signed. OB [DATE]"
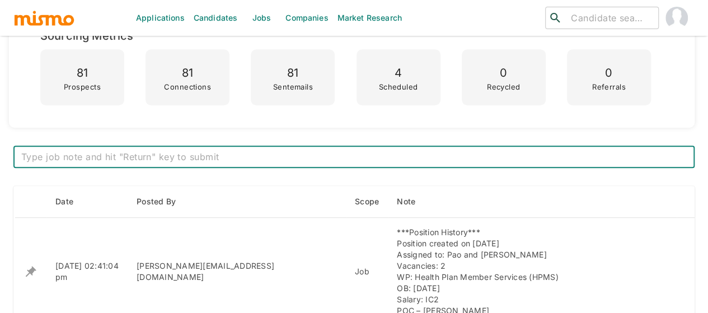
scroll to position [392, 0]
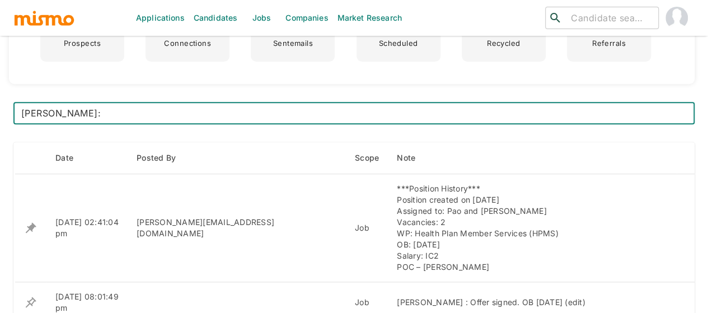
paste textarea "Offer signed. OB [DATE]"
type textarea "Paula Calderon: Offer signed. OB October 20th (Mai)"
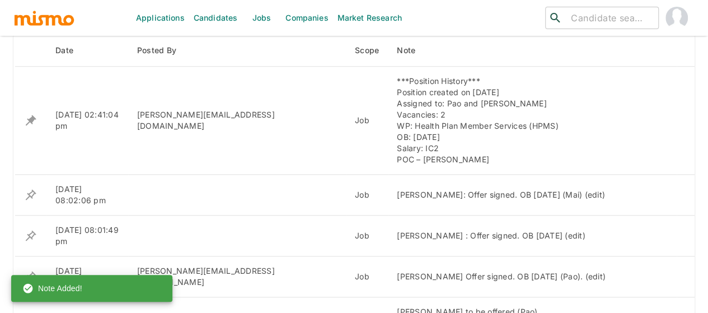
scroll to position [504, 0]
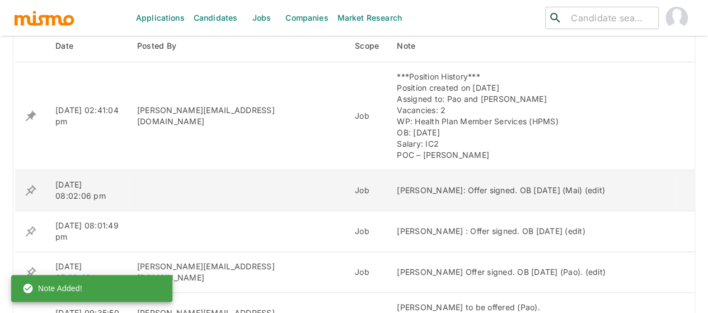
click at [34, 186] on icon "enhanced table" at bounding box center [31, 190] width 11 height 11
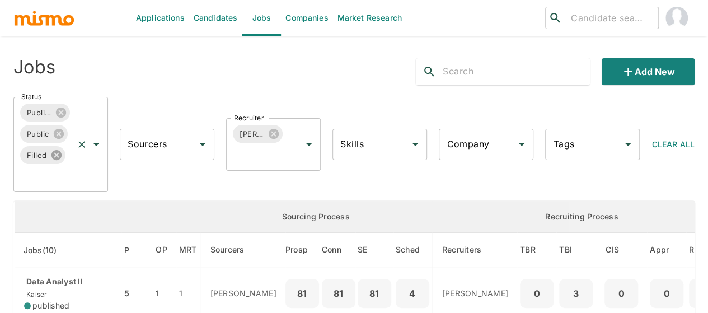
click at [54, 152] on icon at bounding box center [56, 155] width 10 height 10
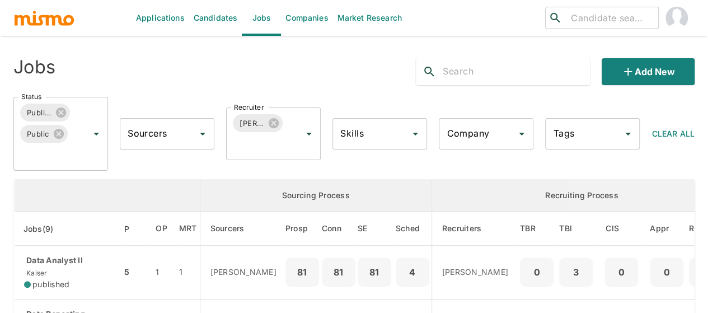
scroll to position [168, 0]
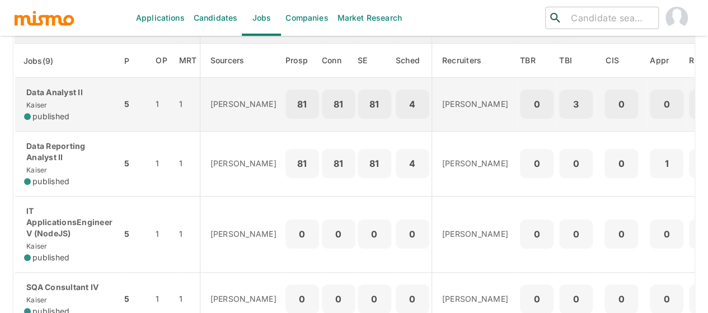
click at [53, 111] on span "published" at bounding box center [50, 116] width 37 height 11
click at [48, 102] on div "Data Analyst II Kaiser published" at bounding box center [68, 104] width 88 height 35
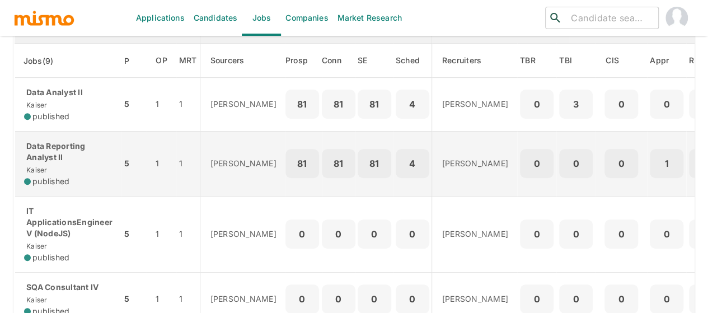
click at [45, 161] on p "Data Reporting Analyst II" at bounding box center [68, 152] width 88 height 22
click at [58, 164] on div "Data Reporting Analyst II Kaiser published" at bounding box center [68, 164] width 88 height 46
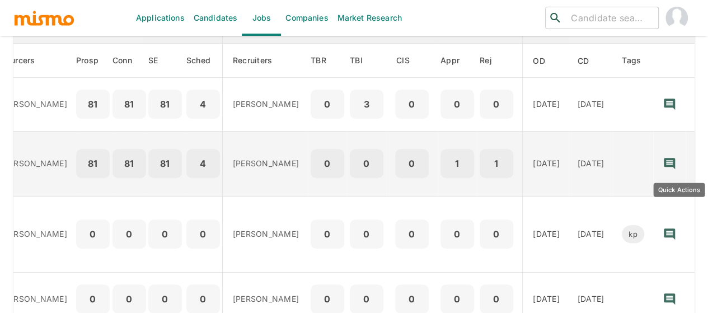
click at [700, 163] on icon "Quick Actions" at bounding box center [701, 163] width 2 height 7
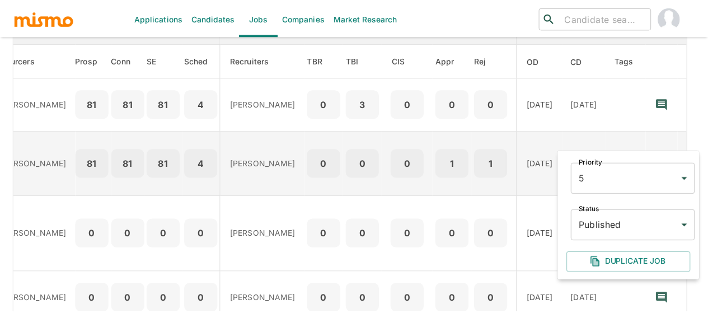
scroll to position [0, 209]
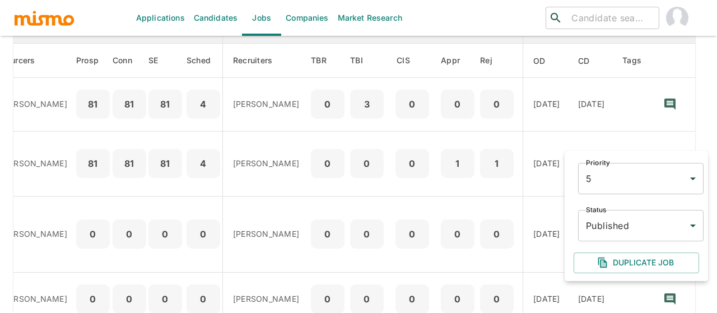
click at [605, 172] on body "Applications Candidates Jobs Companies Market Research ​ ​ Jobs Add new Status …" at bounding box center [358, 2] width 717 height 340
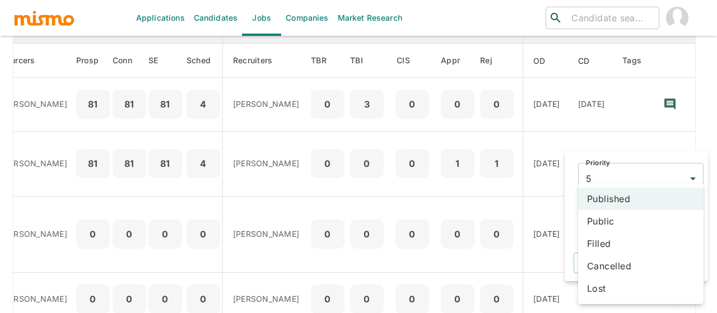
click at [606, 247] on li "Filled" at bounding box center [640, 243] width 125 height 22
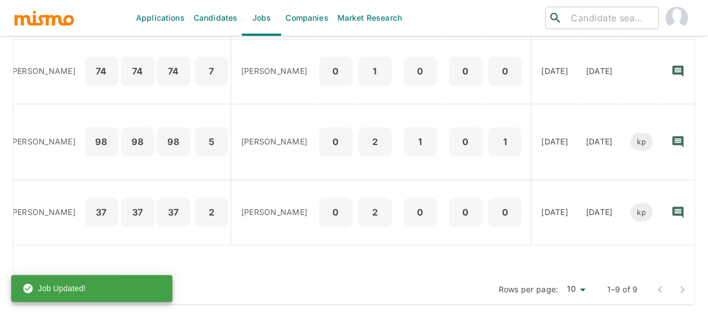
scroll to position [0, 0]
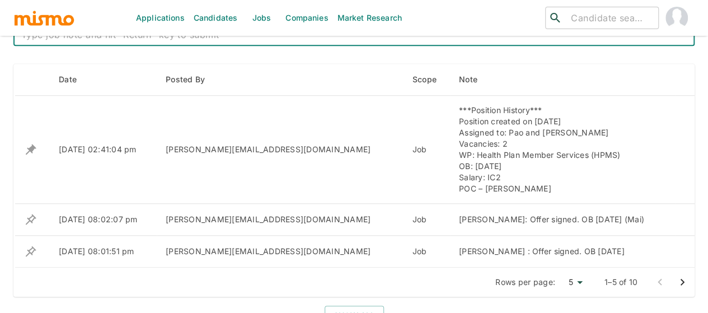
scroll to position [515, 0]
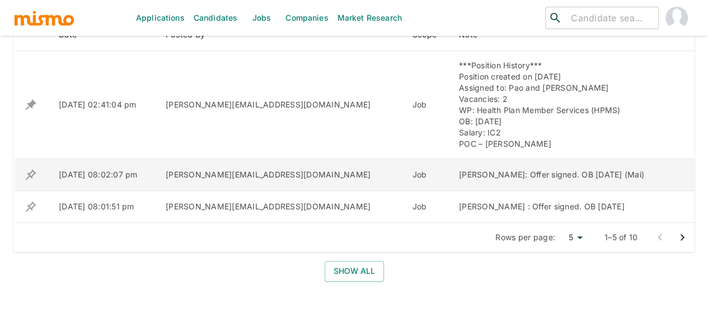
click at [33, 176] on icon "enhanced table" at bounding box center [30, 174] width 13 height 13
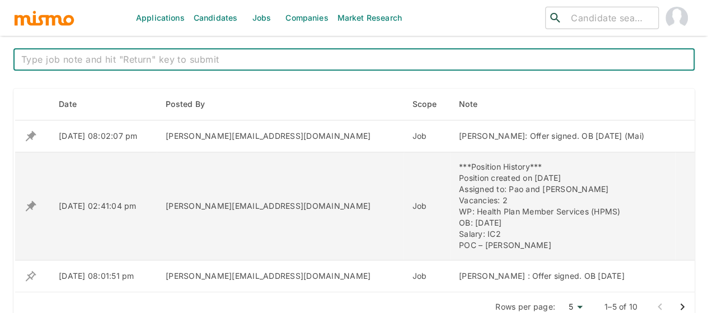
scroll to position [448, 0]
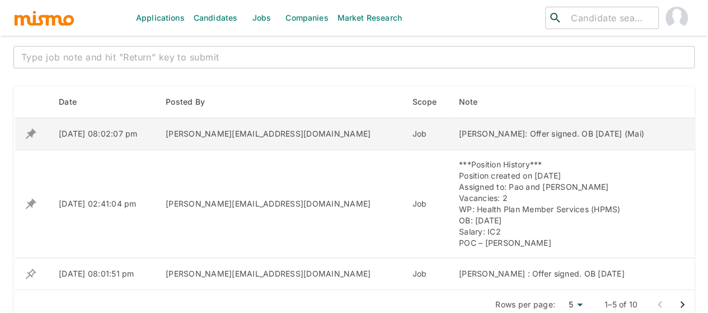
drag, startPoint x: 608, startPoint y: 134, endPoint x: 459, endPoint y: 133, distance: 149.0
click at [459, 133] on div "[PERSON_NAME]: Offer signed. OB [DATE] (Mai)" at bounding box center [562, 133] width 207 height 11
copy div "Offer signed. OB [DATE] (Mai)"
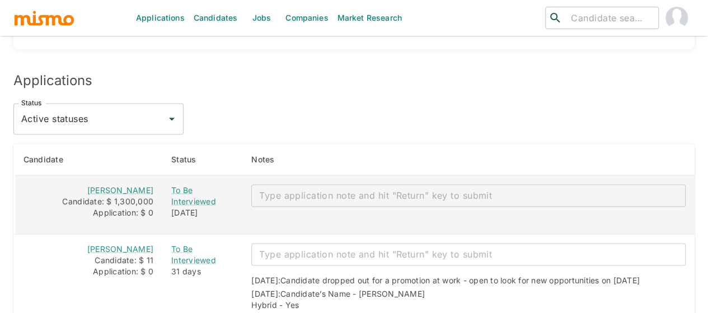
scroll to position [952, 0]
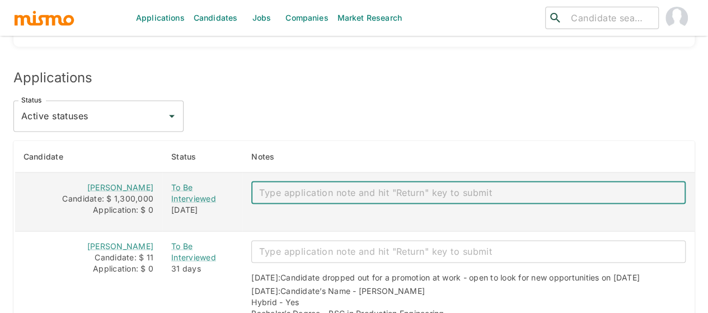
click at [320, 186] on textarea "enhanced table" at bounding box center [468, 192] width 419 height 13
paste textarea "Offer signed. OB [DATE] (Mai)"
type textarea "Offer signed. OB [DATE] (Mai)"
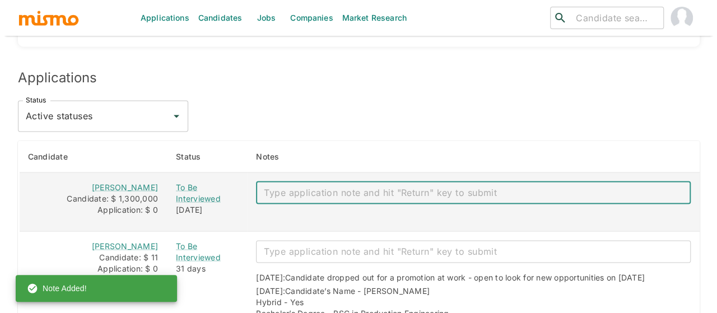
scroll to position [1064, 0]
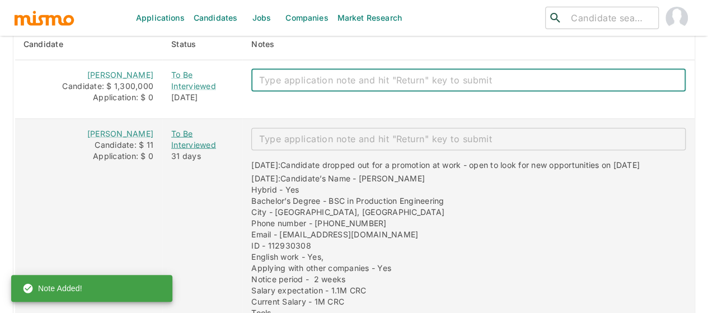
click at [176, 137] on div "To Be Interviewed" at bounding box center [202, 139] width 62 height 22
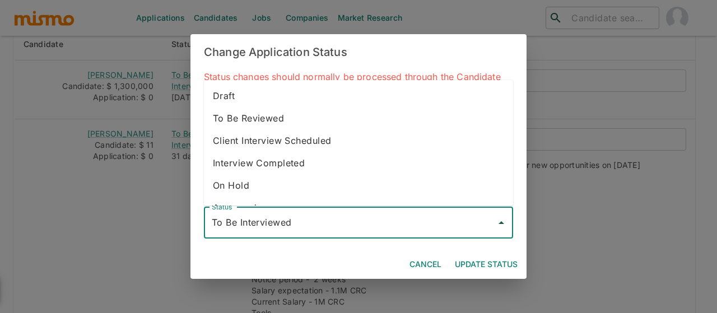
click at [276, 219] on input "To Be Interviewed" at bounding box center [350, 222] width 282 height 21
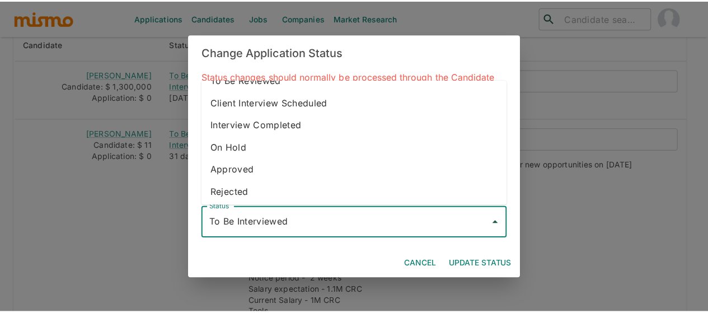
scroll to position [63, 0]
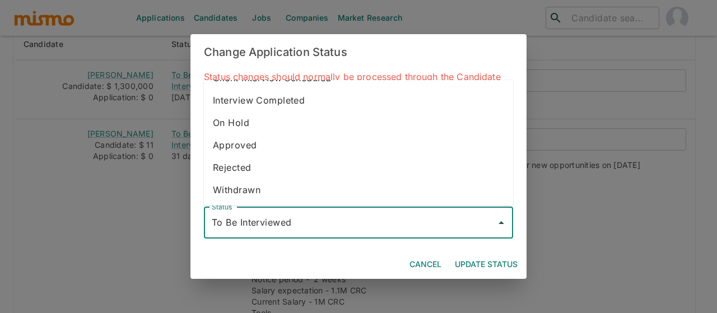
drag, startPoint x: 232, startPoint y: 184, endPoint x: 236, endPoint y: 188, distance: 6.0
click at [232, 183] on li "Withdrawn" at bounding box center [358, 190] width 309 height 22
type input "Withdrawn"
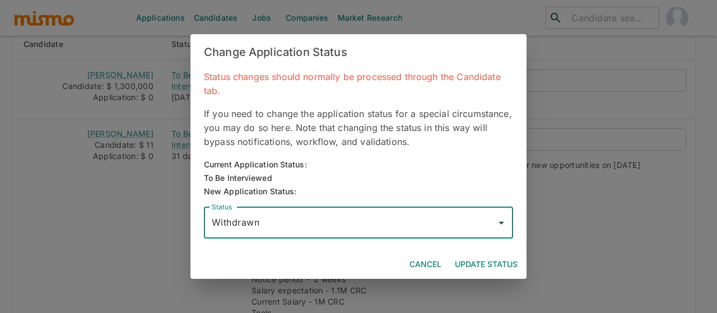
click at [493, 259] on button "Update Status" at bounding box center [486, 264] width 72 height 21
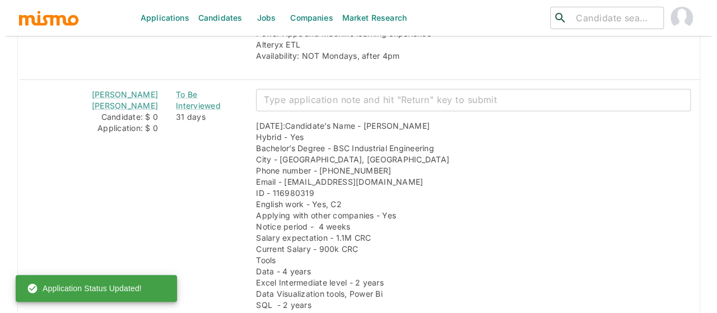
scroll to position [1400, 0]
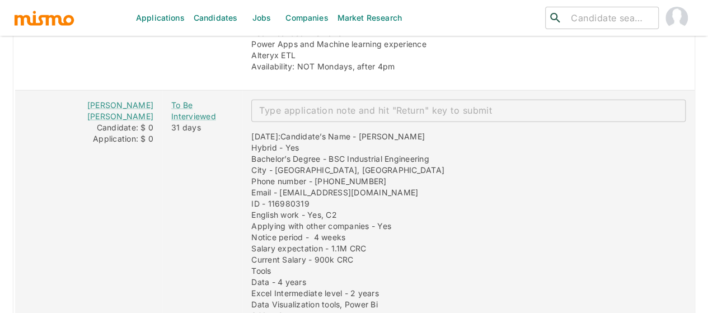
click at [275, 110] on textarea "enhanced table" at bounding box center [468, 110] width 419 height 13
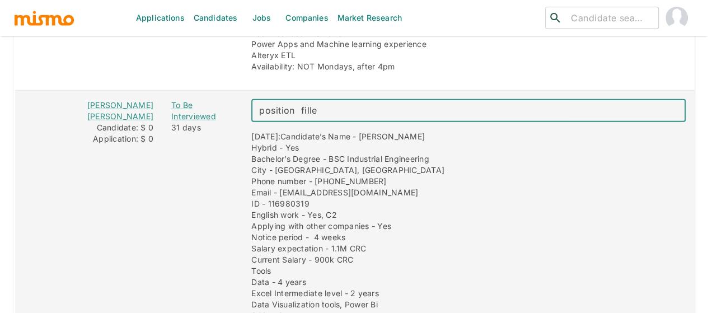
type textarea "position filled"
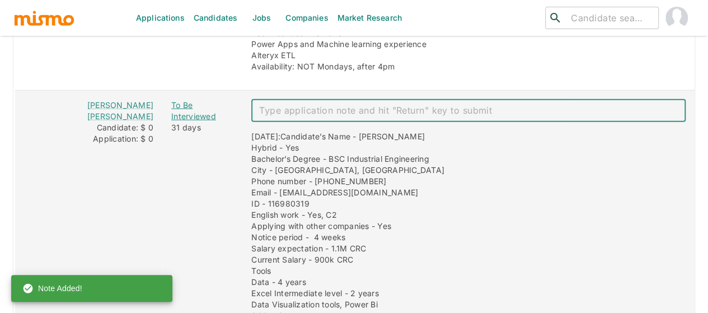
click at [171, 110] on div "To Be Interviewed" at bounding box center [202, 111] width 62 height 22
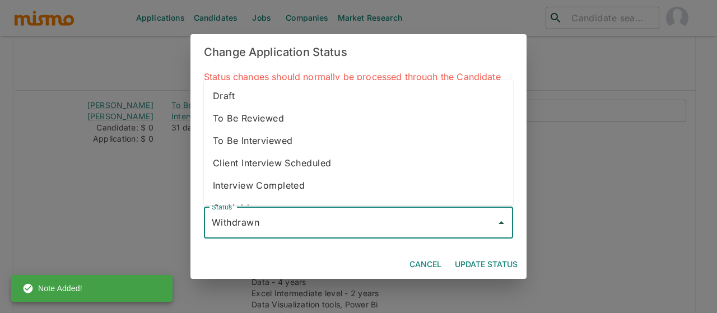
click at [292, 213] on input "Withdrawn" at bounding box center [350, 222] width 282 height 21
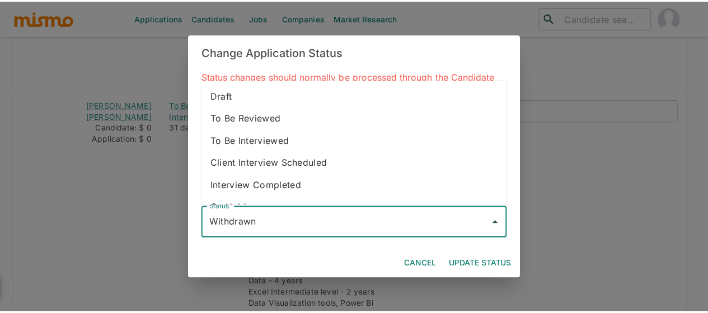
scroll to position [63, 0]
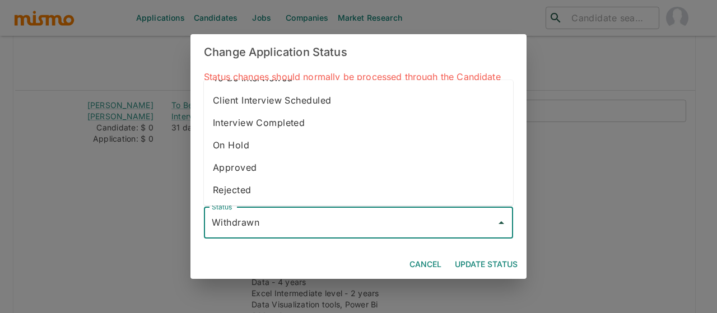
click at [494, 259] on button "Update Status" at bounding box center [486, 264] width 72 height 21
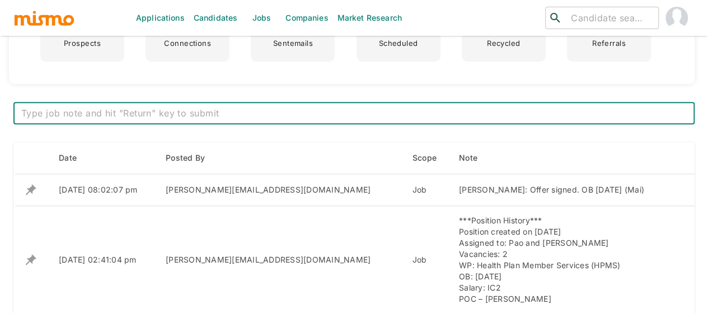
scroll to position [112, 0]
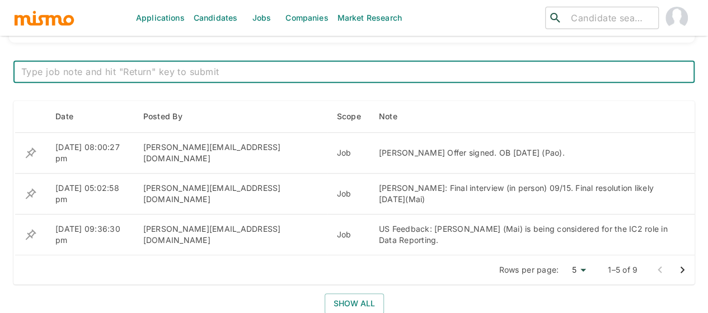
scroll to position [448, 0]
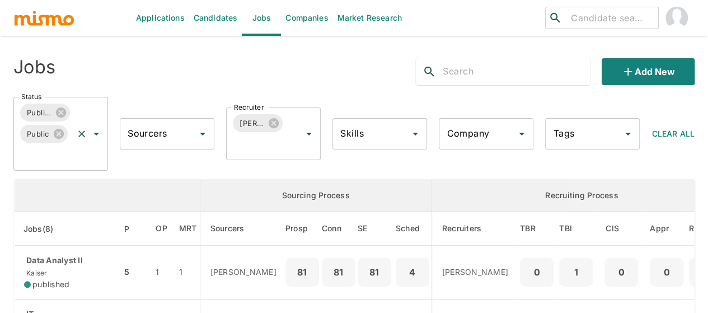
click at [97, 136] on icon "Open" at bounding box center [96, 133] width 13 height 13
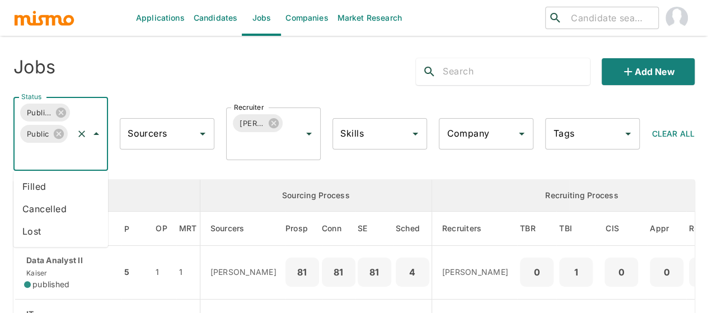
click at [50, 181] on li "Filled" at bounding box center [60, 186] width 95 height 22
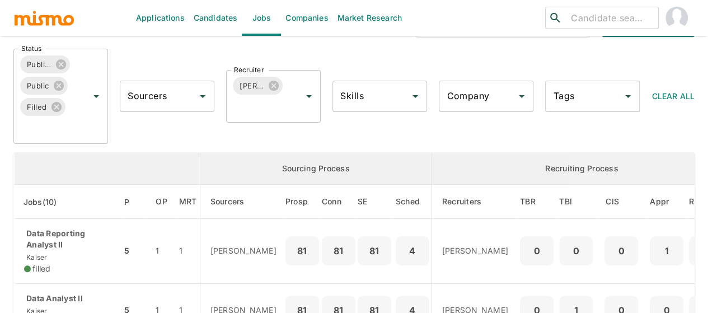
scroll to position [112, 0]
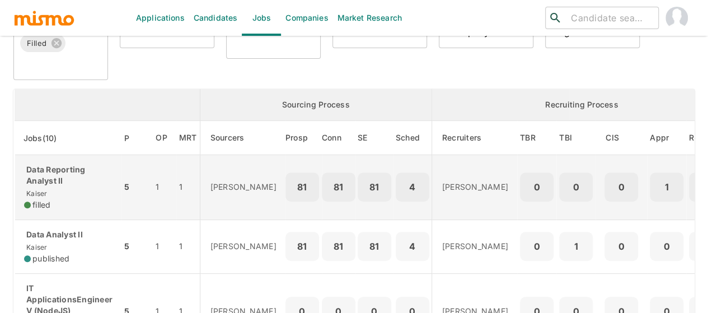
click at [54, 184] on p "Data Reporting Analyst II" at bounding box center [68, 175] width 88 height 22
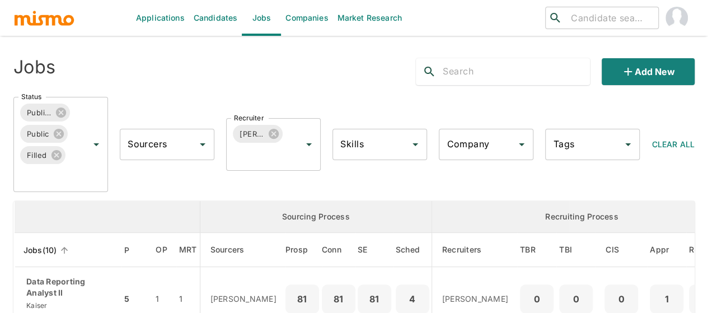
scroll to position [0, 0]
click at [59, 154] on icon at bounding box center [56, 155] width 10 height 10
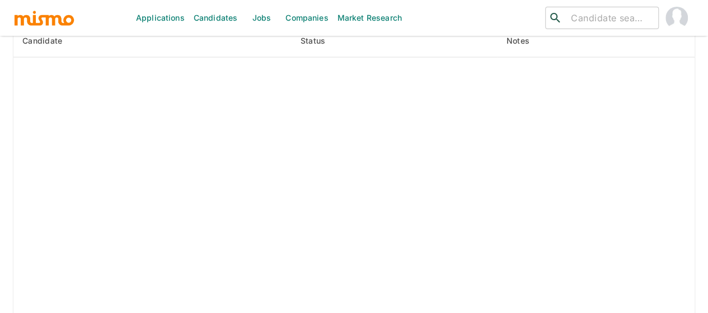
scroll to position [844, 0]
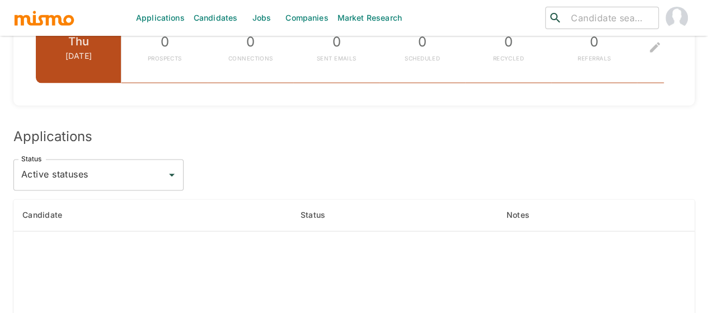
click at [175, 168] on icon "Open" at bounding box center [171, 174] width 13 height 13
click at [125, 171] on li "All statuses" at bounding box center [98, 173] width 170 height 22
type input "All statuses"
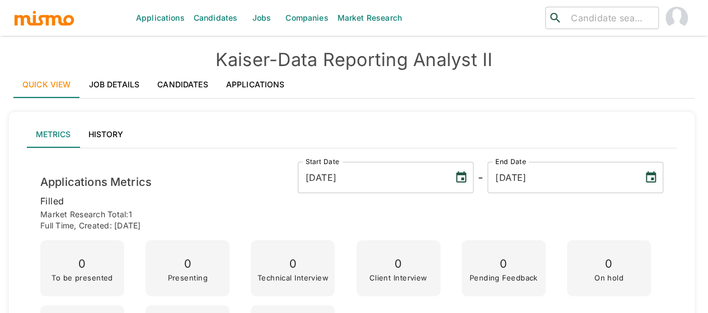
scroll to position [0, 0]
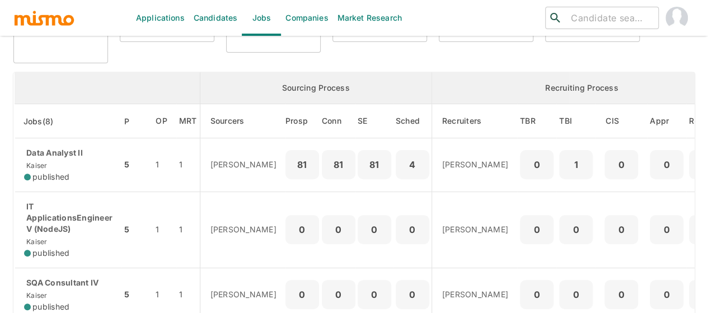
scroll to position [112, 0]
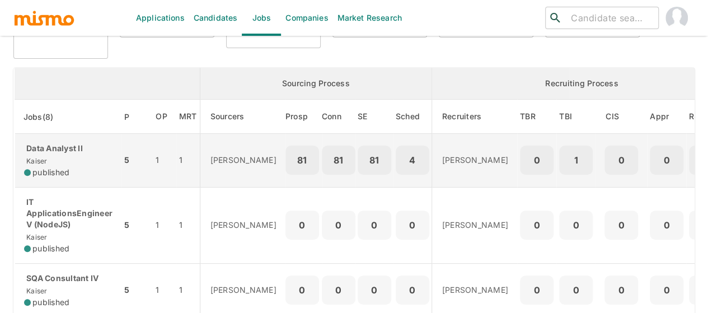
click at [55, 158] on div "Data Analyst II Kaiser published" at bounding box center [68, 160] width 88 height 35
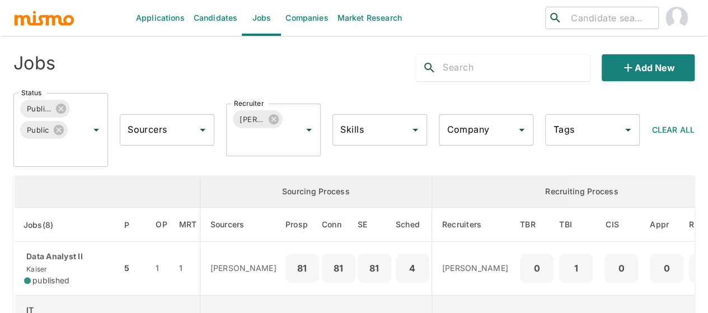
scroll to position [0, 0]
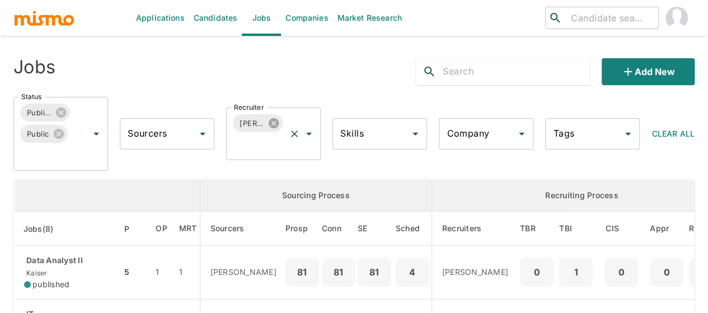
click at [274, 124] on icon at bounding box center [274, 123] width 12 height 12
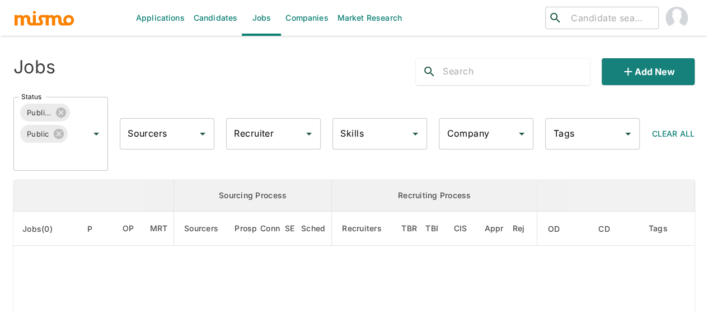
click at [255, 134] on div "Recruiter Recruiter" at bounding box center [273, 133] width 95 height 31
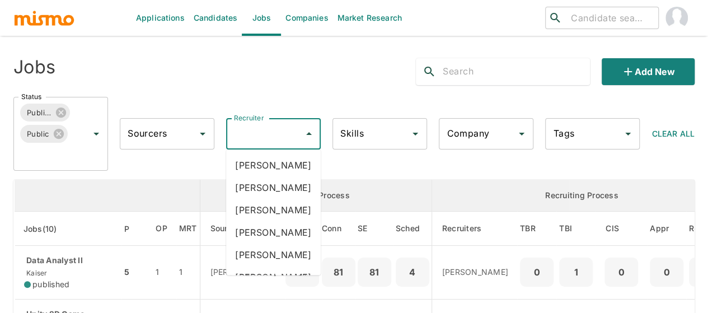
click at [255, 135] on input "Recruiter" at bounding box center [265, 133] width 68 height 21
type input "mai"
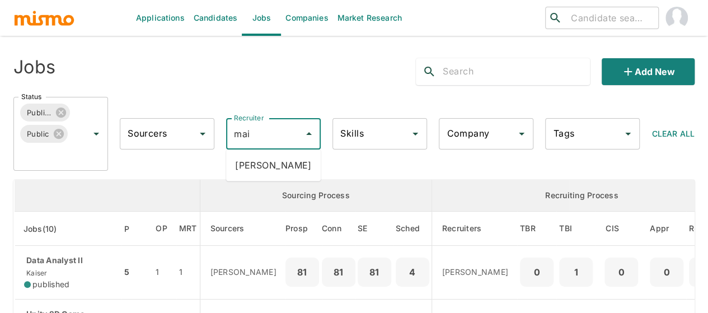
click at [255, 157] on li "Maia Reyes" at bounding box center [273, 165] width 95 height 22
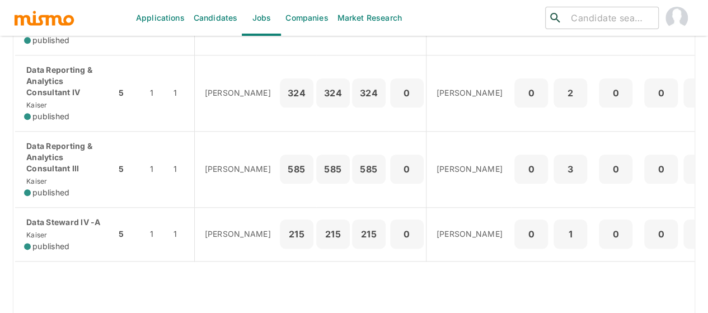
scroll to position [610, 0]
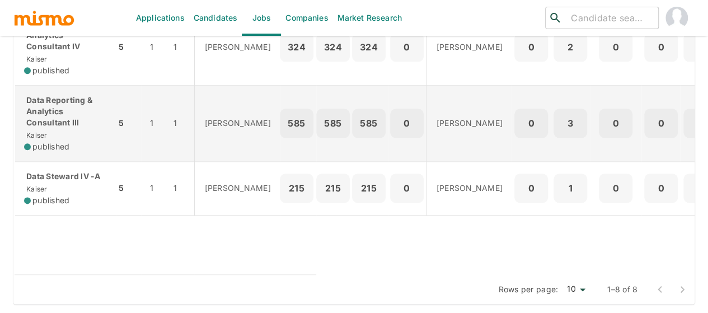
click at [63, 119] on p "Data Reporting & Analytics Consultant III" at bounding box center [65, 112] width 83 height 34
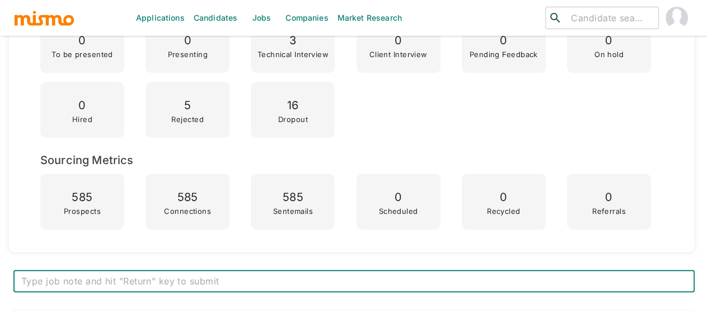
scroll to position [392, 0]
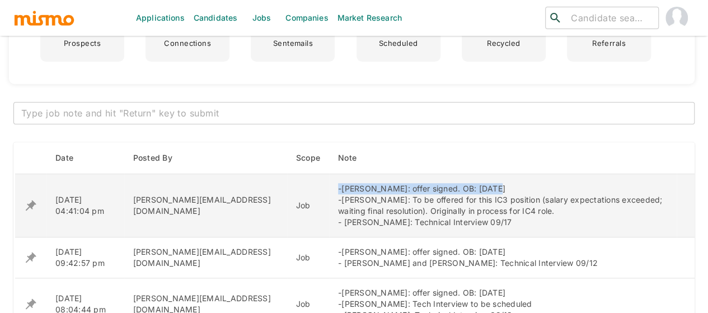
drag, startPoint x: 435, startPoint y: 186, endPoint x: 288, endPoint y: 185, distance: 146.7
click at [338, 185] on div "-[PERSON_NAME]: offer signed. OB: [DATE] -[PERSON_NAME]: To be offered for this…" at bounding box center [503, 205] width 330 height 45
copy div "-[PERSON_NAME]: offer signed. OB: [DATE]"
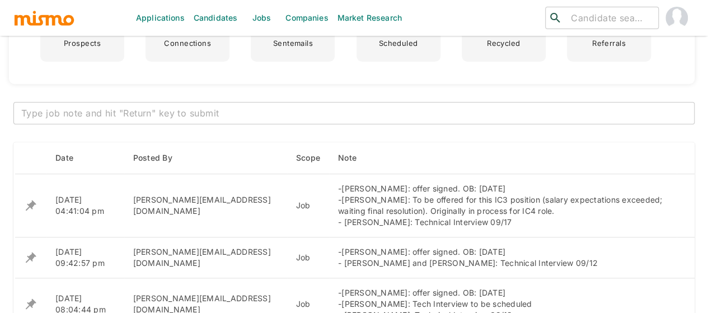
click at [211, 114] on textarea at bounding box center [354, 113] width 666 height 13
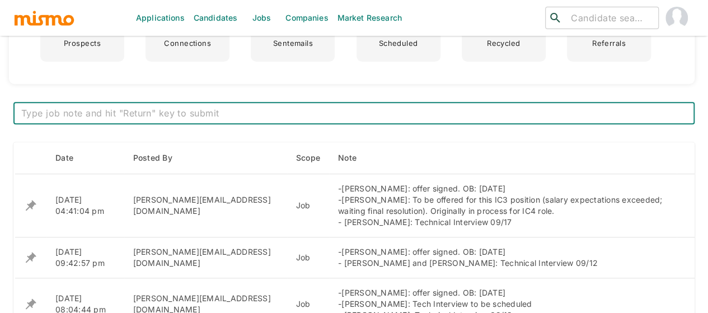
paste textarea "-[PERSON_NAME]: offer signed. OB: [DATE]"
click at [77, 108] on textarea "-[PERSON_NAME]: offer signed. OB: [DATE]" at bounding box center [354, 113] width 666 height 13
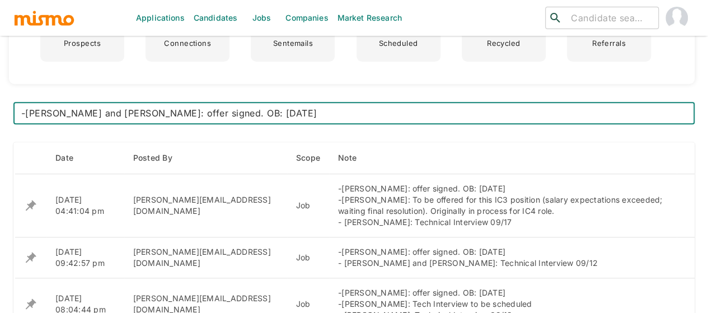
click at [21, 111] on textarea "-[PERSON_NAME] and [PERSON_NAME]: offer signed. OB: [DATE]" at bounding box center [354, 113] width 666 height 13
type textarea "2 hires: [PERSON_NAME] and [PERSON_NAME]: offer signed. OB: [DATE]"
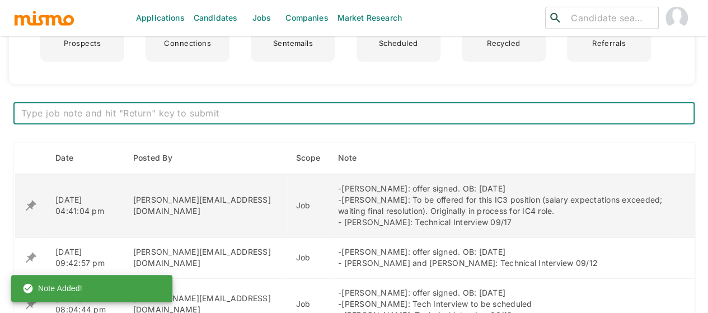
click at [32, 207] on icon "enhanced table" at bounding box center [31, 205] width 11 height 11
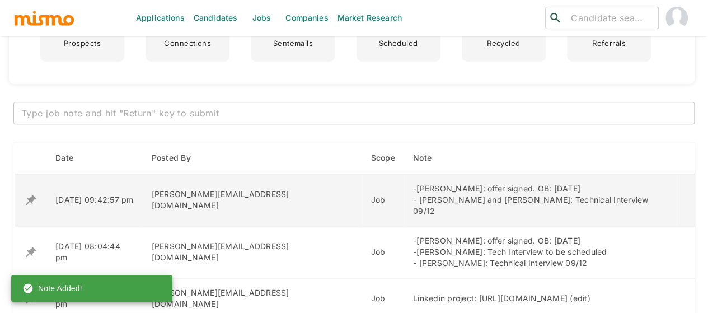
click at [31, 195] on icon "enhanced table" at bounding box center [31, 200] width 11 height 11
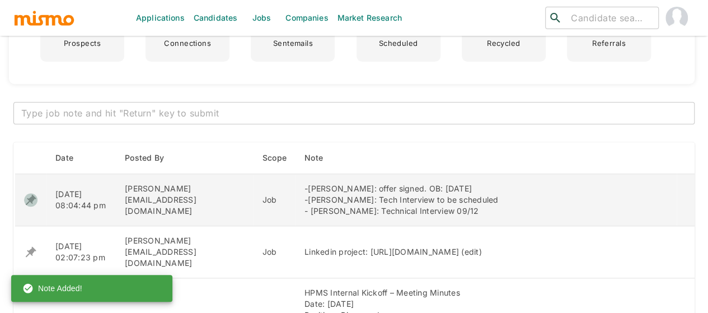
click at [33, 201] on icon "enhanced table" at bounding box center [30, 199] width 13 height 13
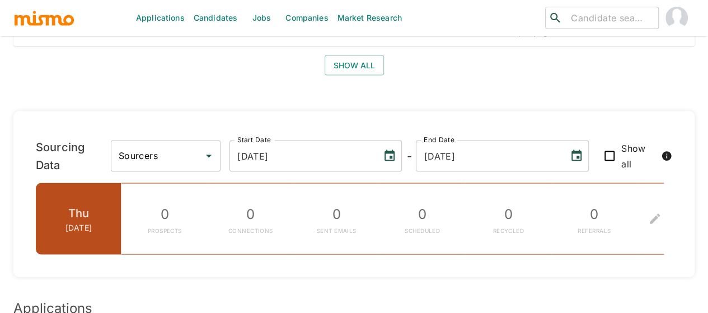
scroll to position [1008, 0]
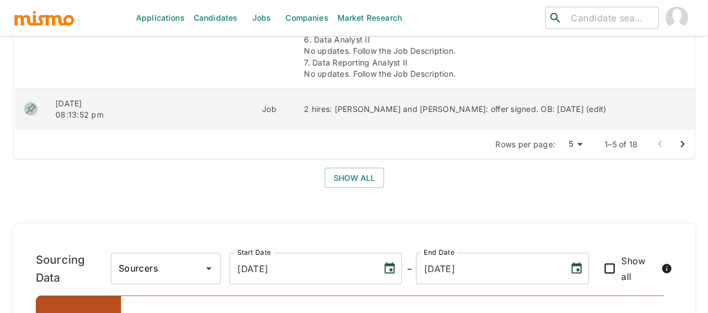
click at [31, 103] on icon "enhanced table" at bounding box center [31, 108] width 11 height 11
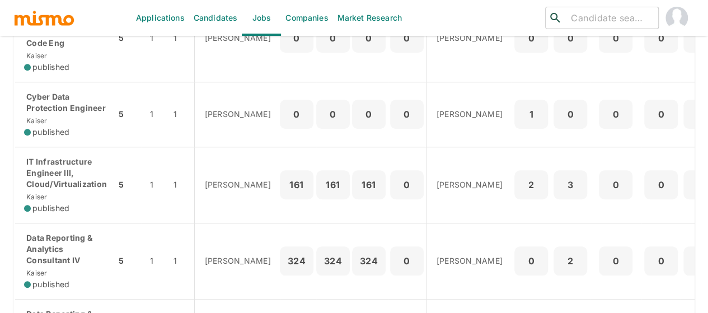
scroll to position [610, 0]
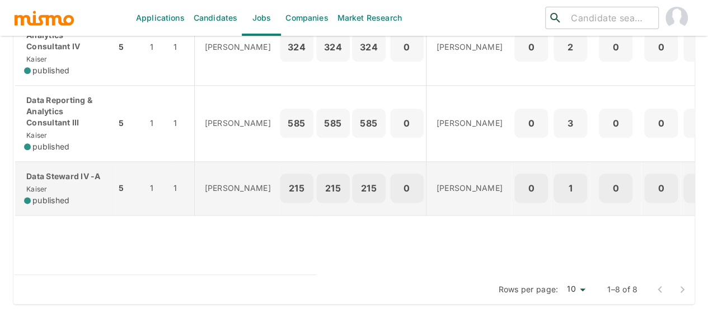
click at [60, 171] on p "Data Steward IV -A" at bounding box center [65, 176] width 83 height 11
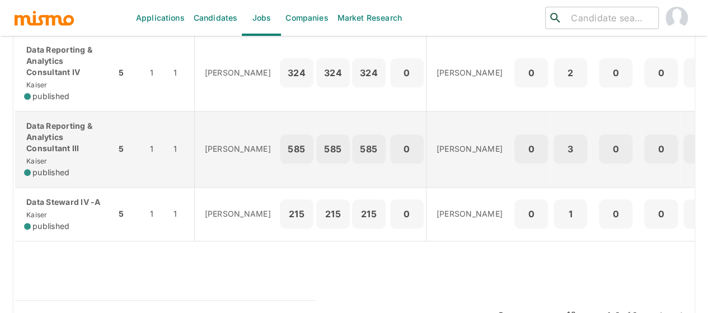
scroll to position [554, 0]
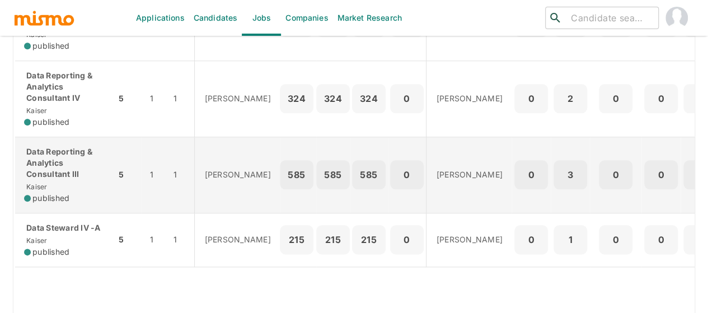
click at [59, 153] on p "Data Reporting & Analytics Consultant III" at bounding box center [65, 163] width 83 height 34
click at [50, 161] on p "Data Reporting & Analytics Consultant III" at bounding box center [65, 163] width 83 height 34
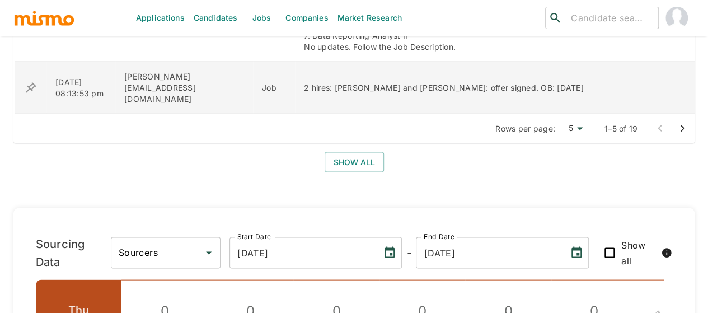
scroll to position [1019, 0]
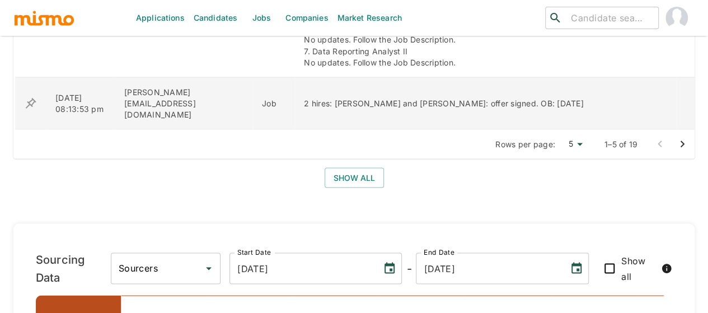
click at [32, 97] on icon "enhanced table" at bounding box center [31, 102] width 11 height 11
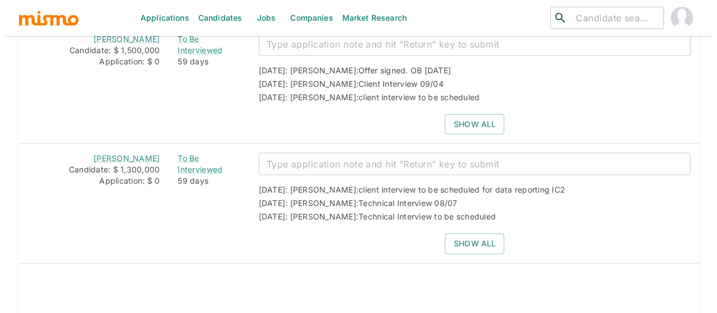
scroll to position [1680, 0]
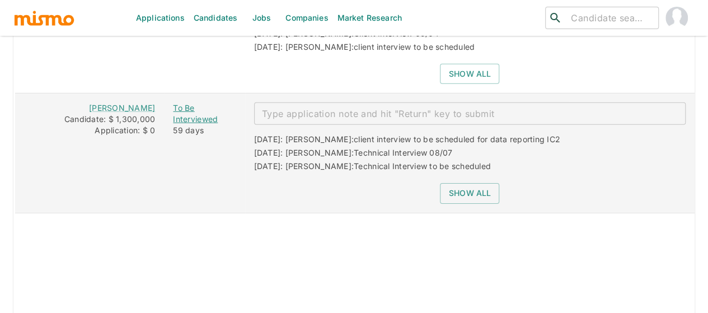
click at [193, 102] on div "To Be Interviewed" at bounding box center [204, 113] width 63 height 22
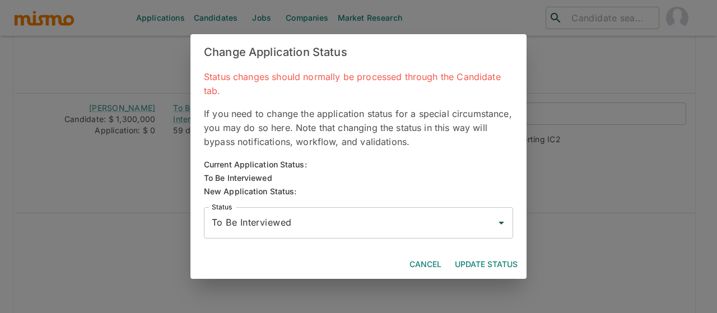
click at [281, 235] on div "To Be Interviewed Status" at bounding box center [358, 222] width 309 height 31
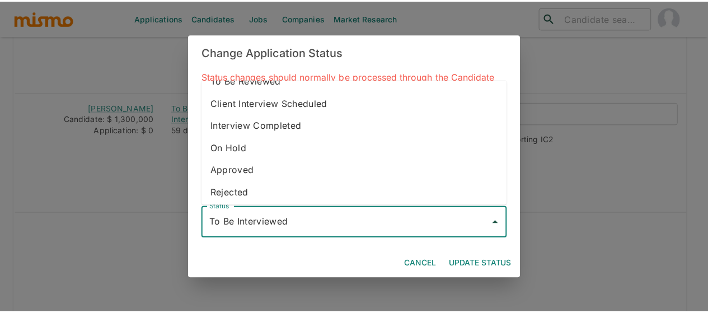
scroll to position [63, 0]
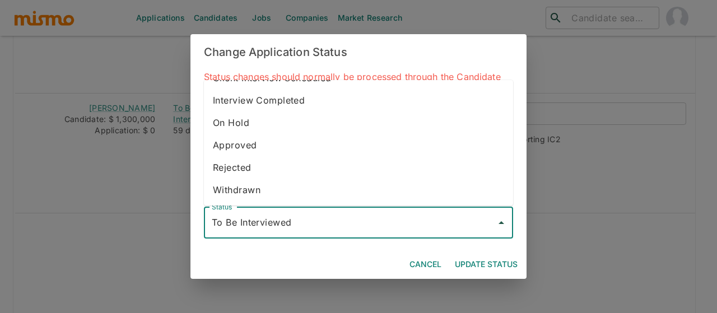
click at [246, 166] on li "Rejected" at bounding box center [358, 167] width 309 height 22
type input "Rejected"
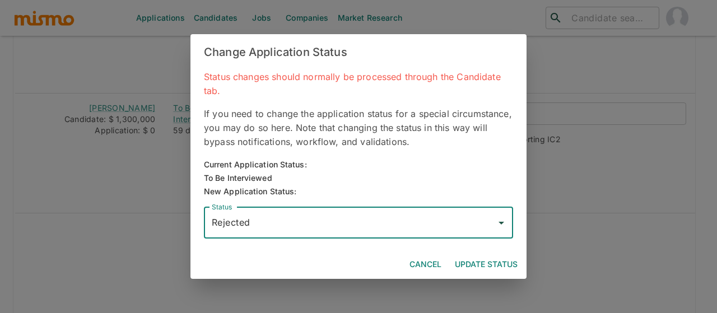
click at [478, 262] on button "Update Status" at bounding box center [486, 264] width 72 height 21
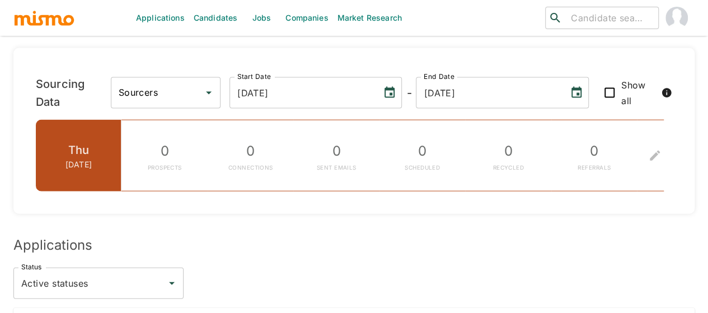
scroll to position [1117, 0]
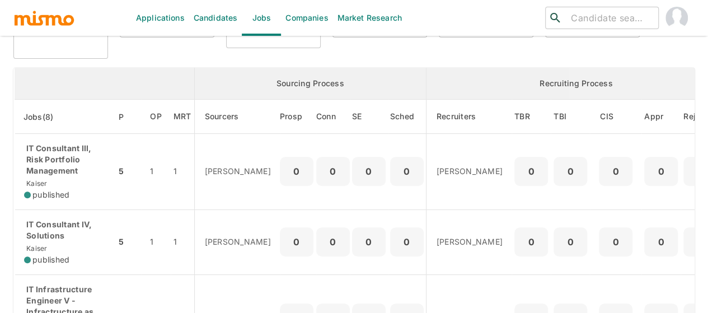
scroll to position [56, 0]
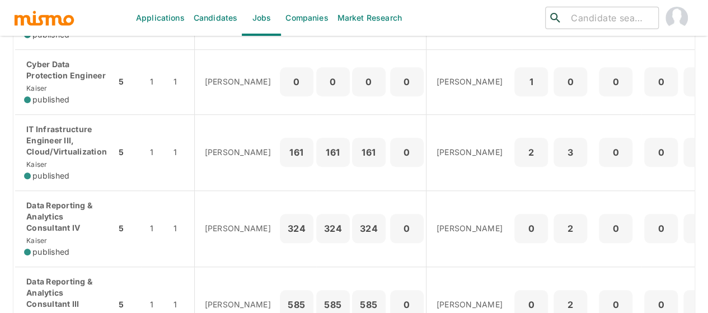
scroll to position [448, 0]
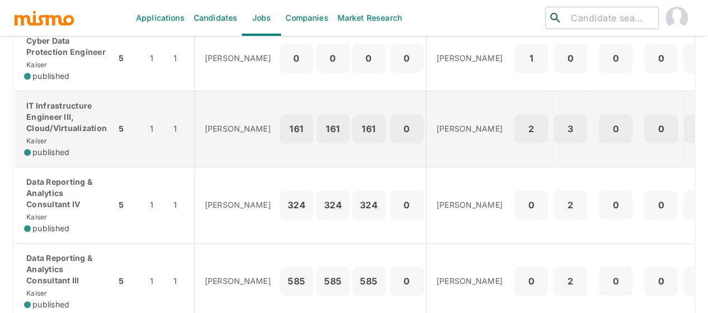
click at [62, 137] on div "IT Infrastructure Engineer III, Cloud/Virtualization Kaiser published" at bounding box center [65, 129] width 83 height 58
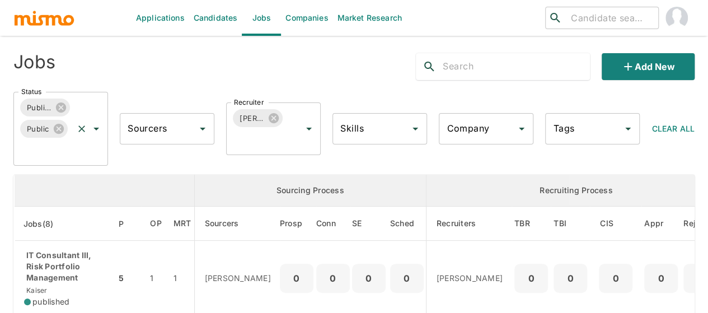
scroll to position [0, 0]
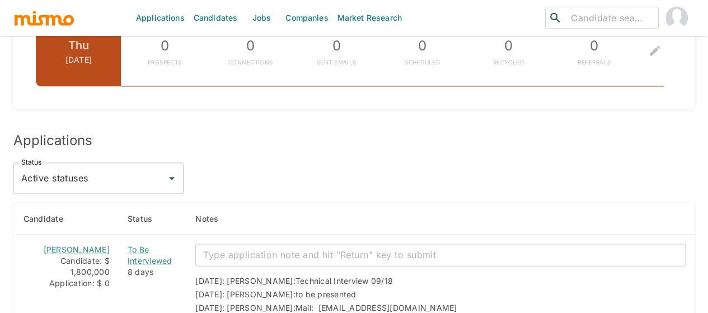
scroll to position [1232, 0]
